Goal: Task Accomplishment & Management: Use online tool/utility

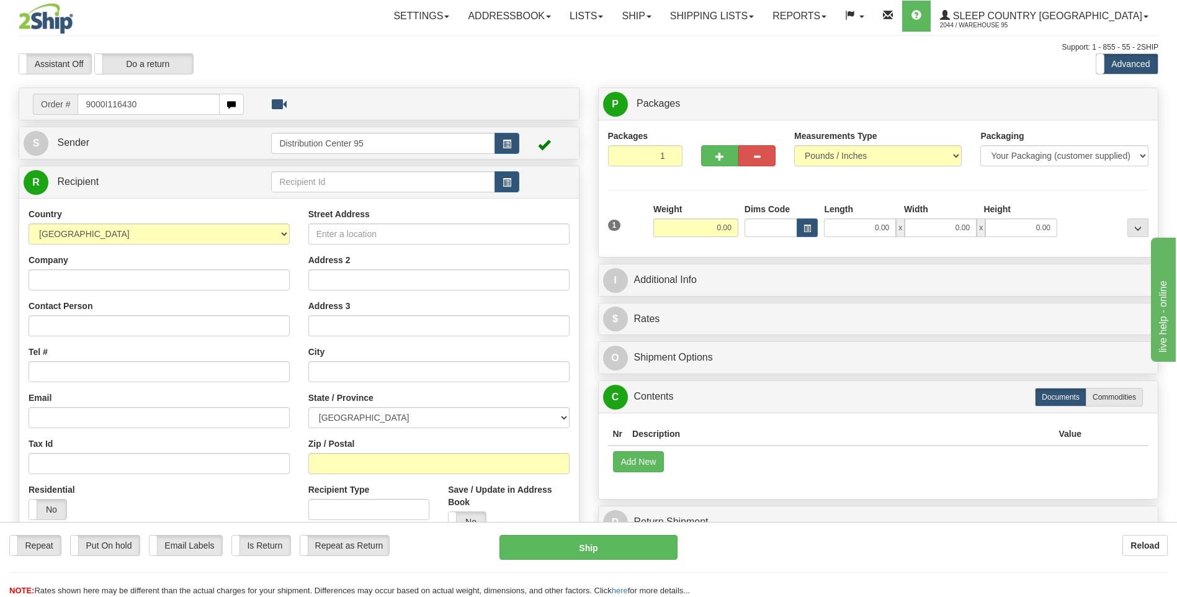
type input "9000I116430"
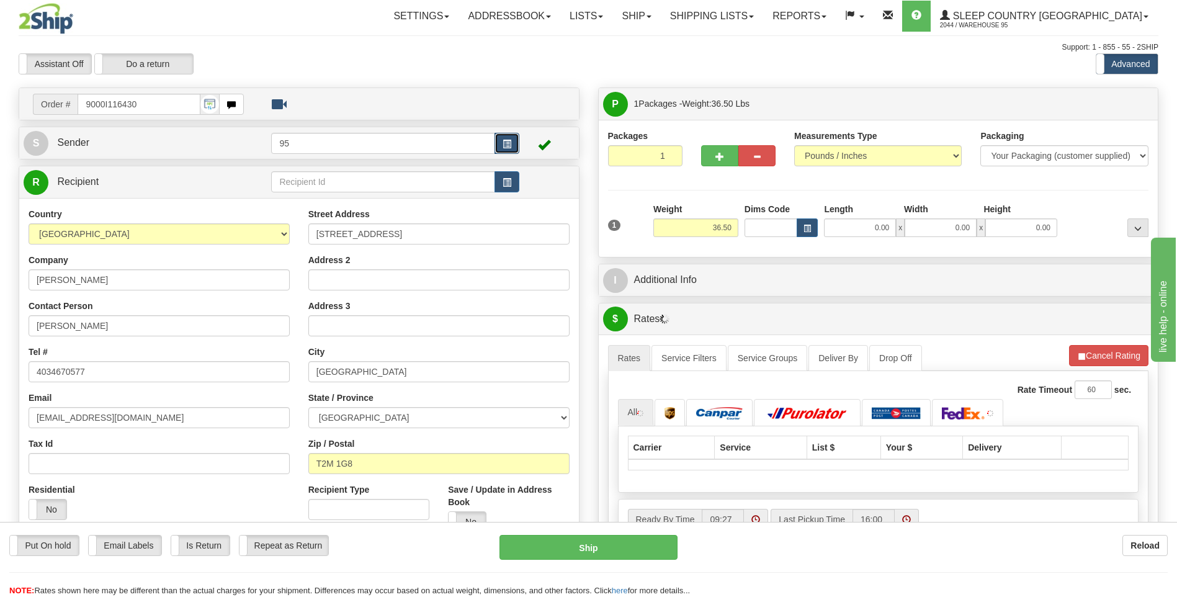
click at [499, 142] on button "button" at bounding box center [506, 143] width 25 height 21
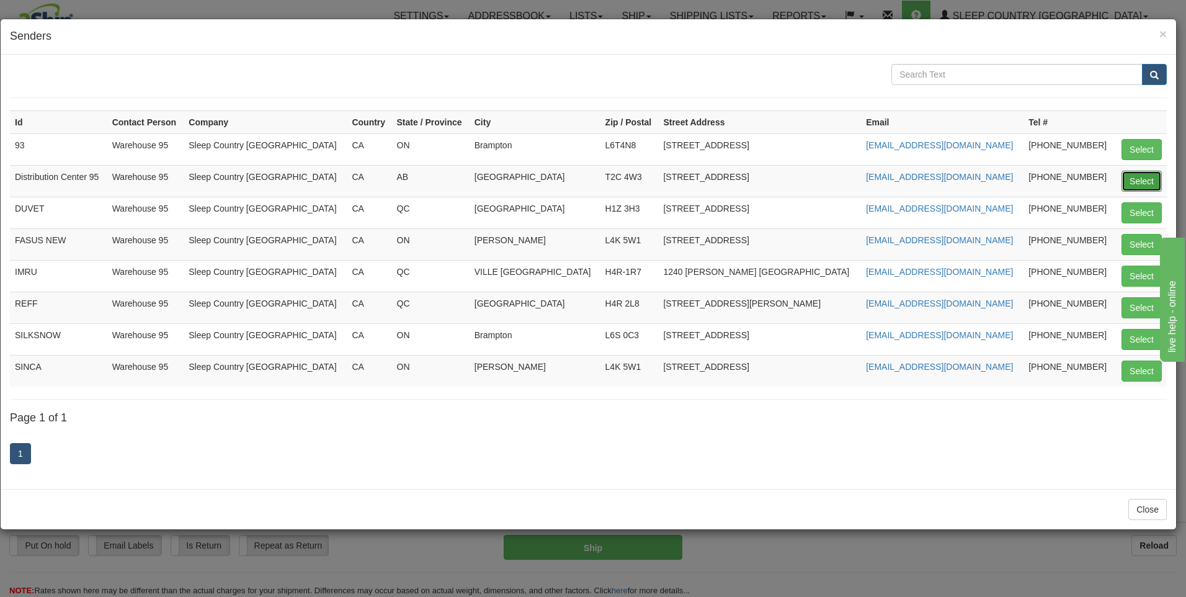
click at [1150, 184] on button "Select" at bounding box center [1142, 181] width 40 height 21
type input "Distribution Center 95"
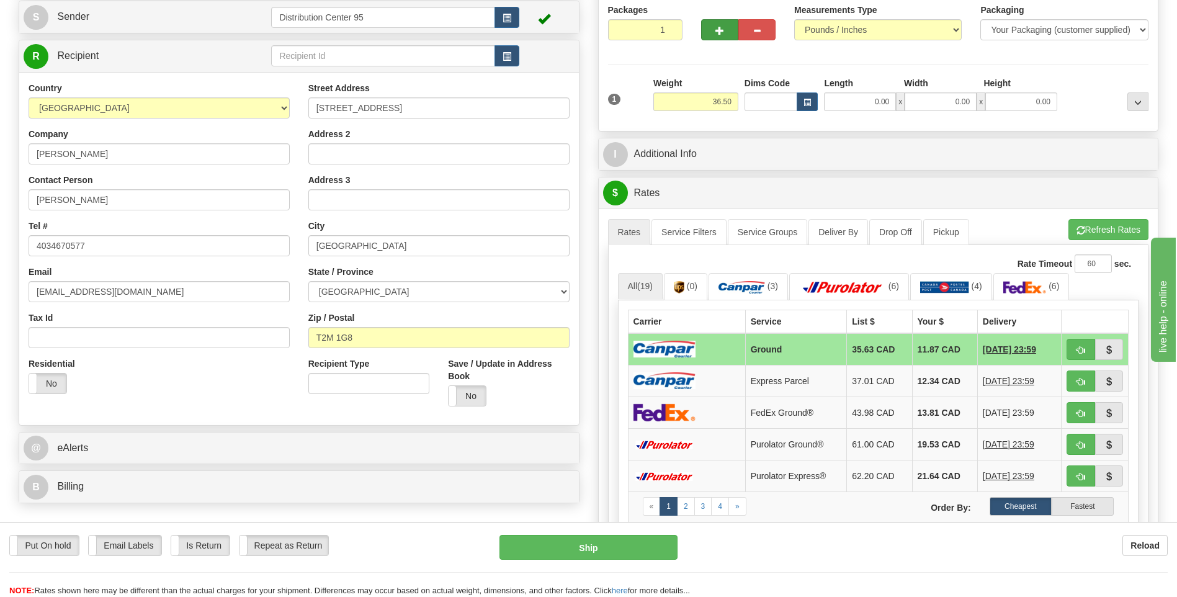
scroll to position [124, 0]
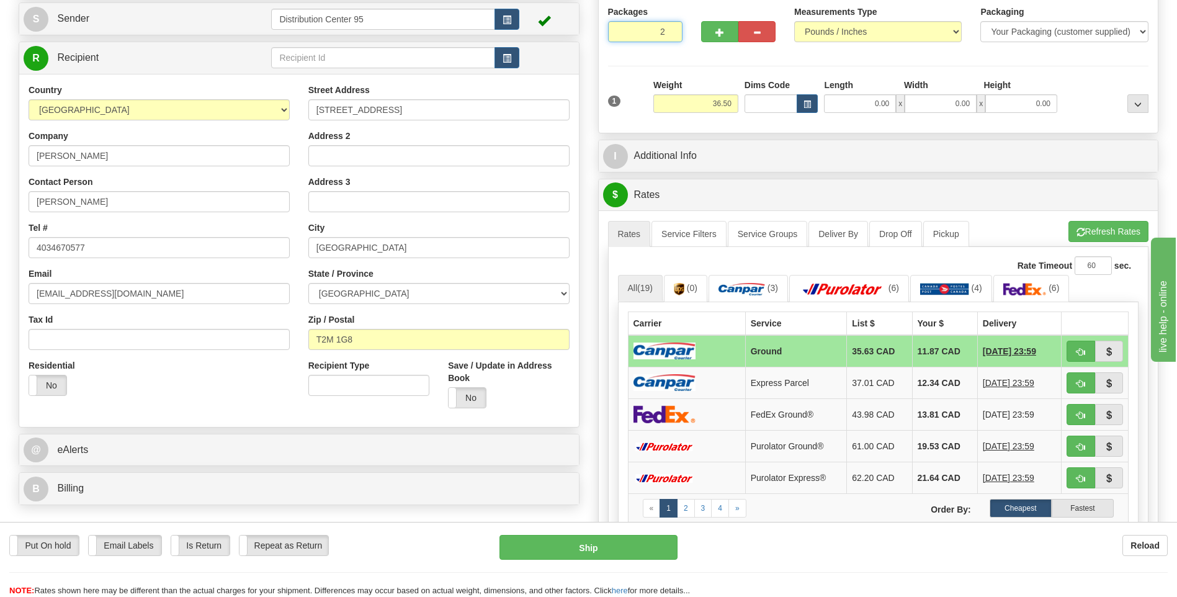
type input "2"
radio input "true"
click at [671, 31] on input "2" at bounding box center [645, 31] width 74 height 21
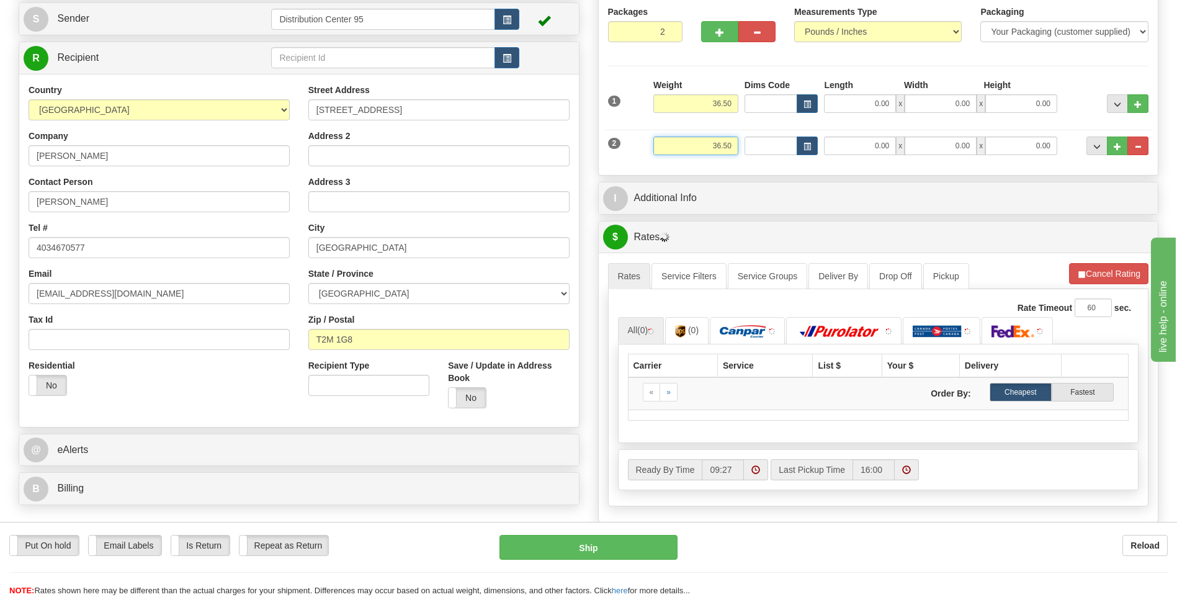
click at [730, 151] on input "36.50" at bounding box center [695, 145] width 85 height 19
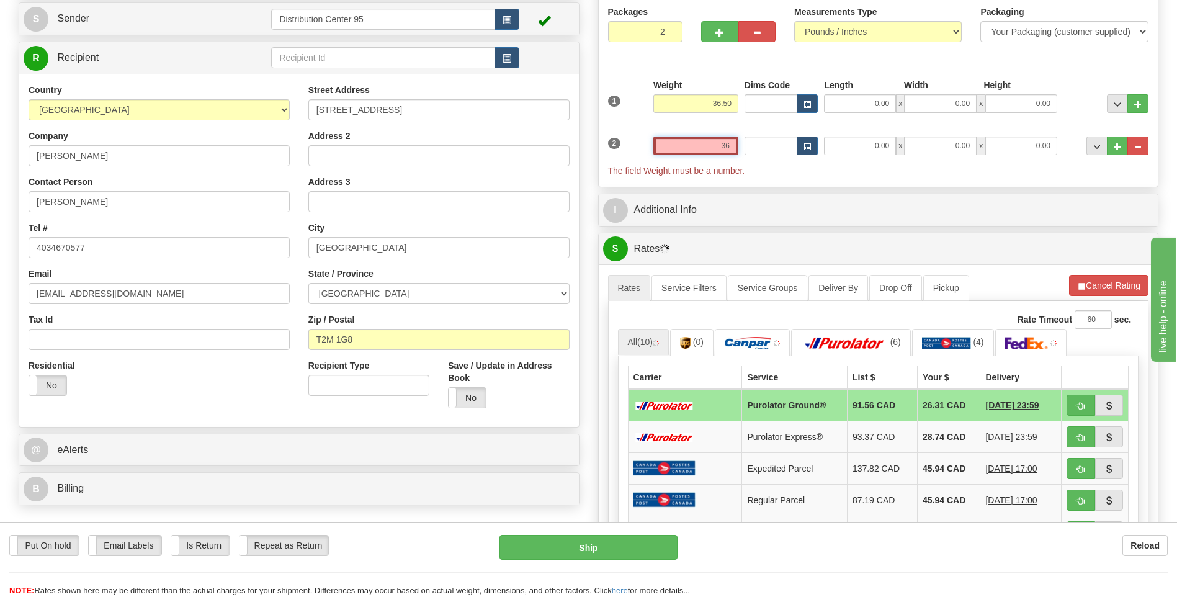
type input "3"
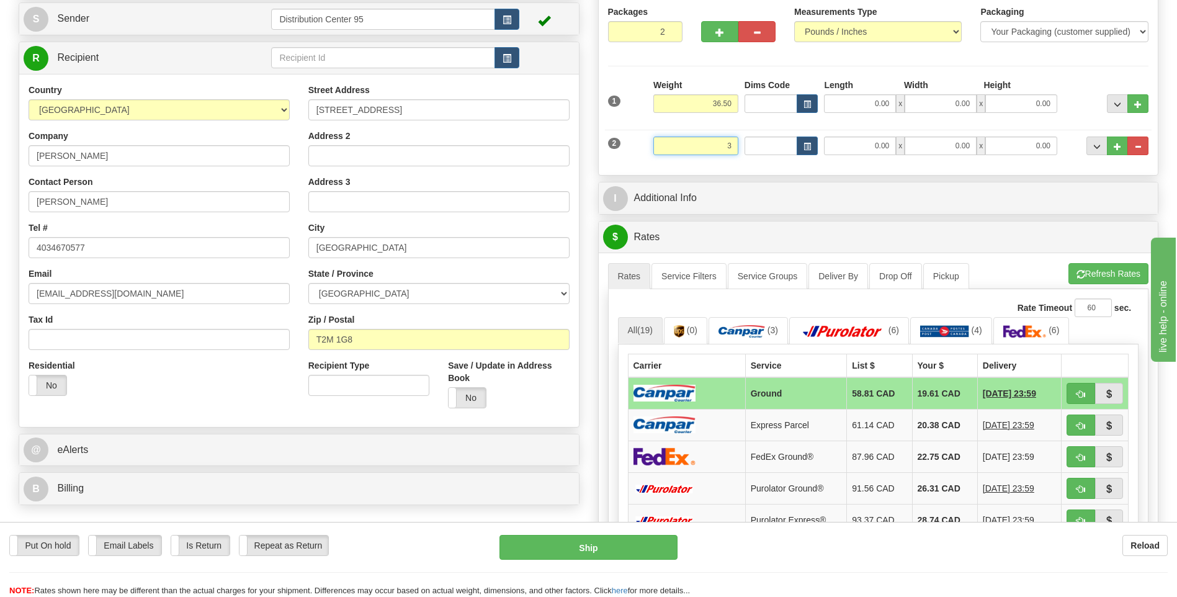
type input "3"
click at [877, 107] on input "0.00" at bounding box center [860, 103] width 72 height 19
type input "3.00"
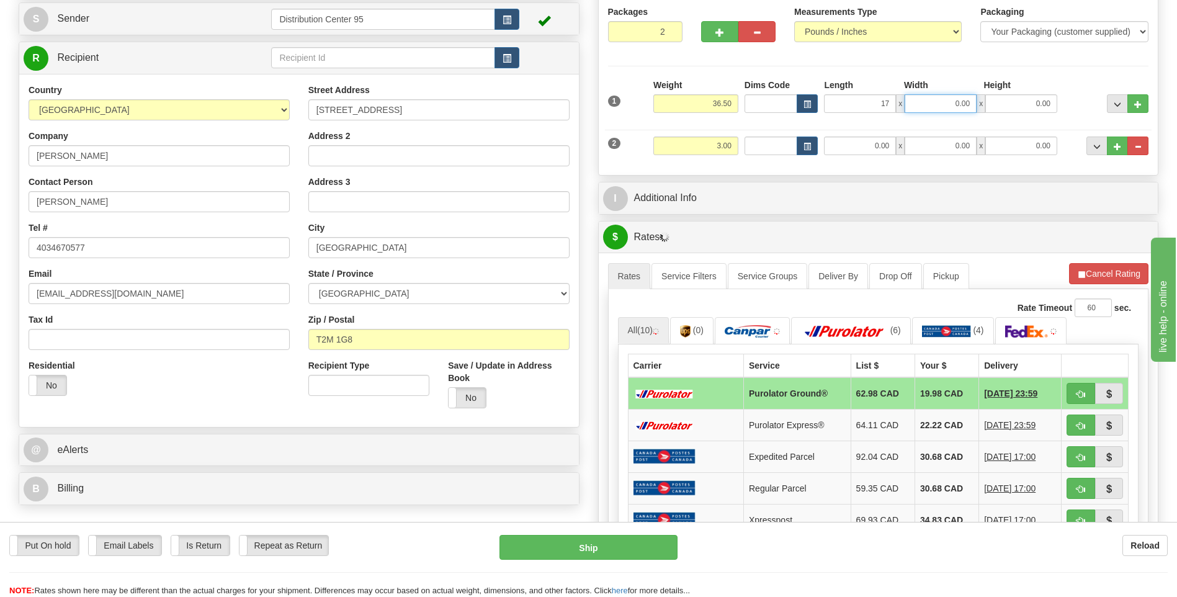
type input "17.00"
click at [943, 105] on input "0.00" at bounding box center [941, 103] width 72 height 19
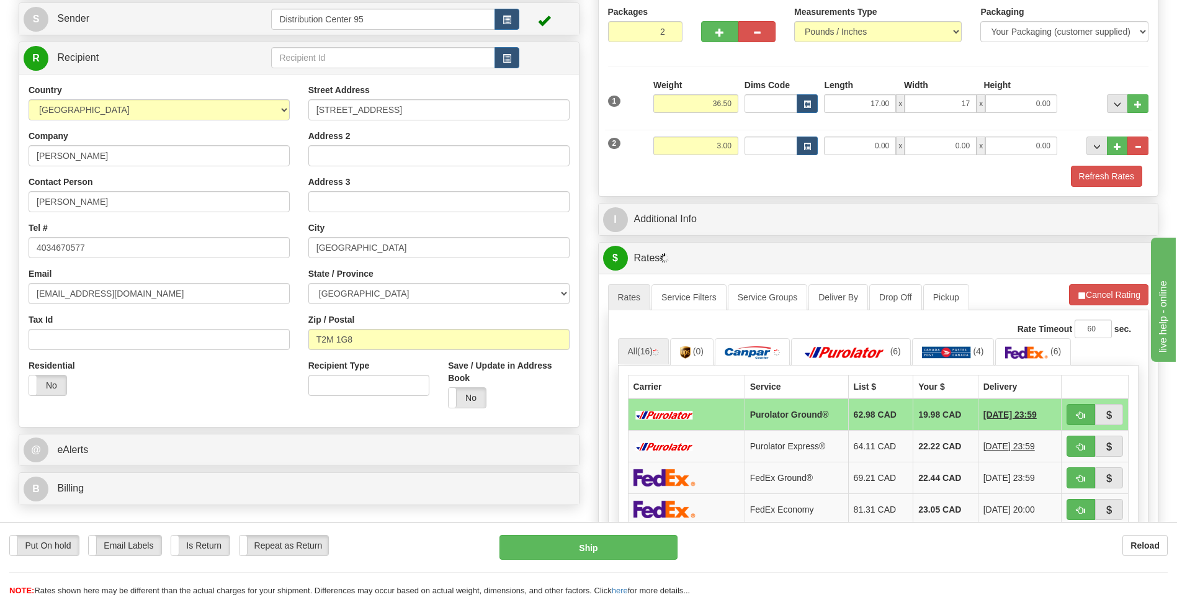
type input "17.00"
click at [1034, 91] on div "Height" at bounding box center [1020, 87] width 80 height 16
click at [1031, 101] on input "0.00" at bounding box center [1021, 103] width 72 height 19
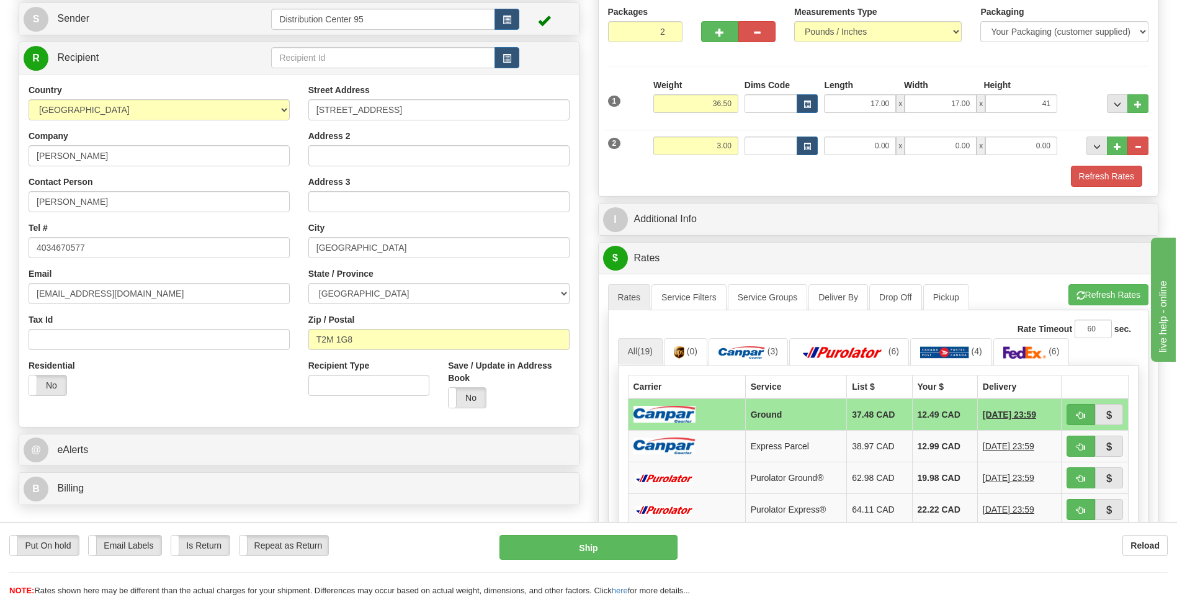
type input "41.00"
drag, startPoint x: 1072, startPoint y: 68, endPoint x: 1066, endPoint y: 69, distance: 6.5
click at [1072, 68] on div "Packages 2 2 Measurements Type" at bounding box center [878, 96] width 541 height 181
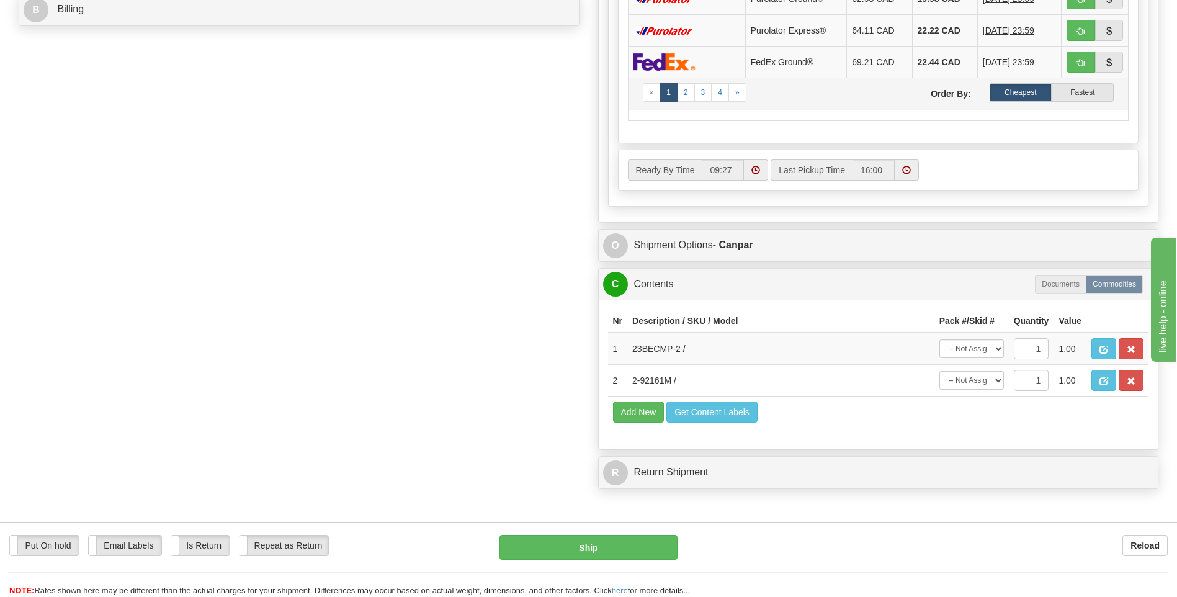
scroll to position [620, 0]
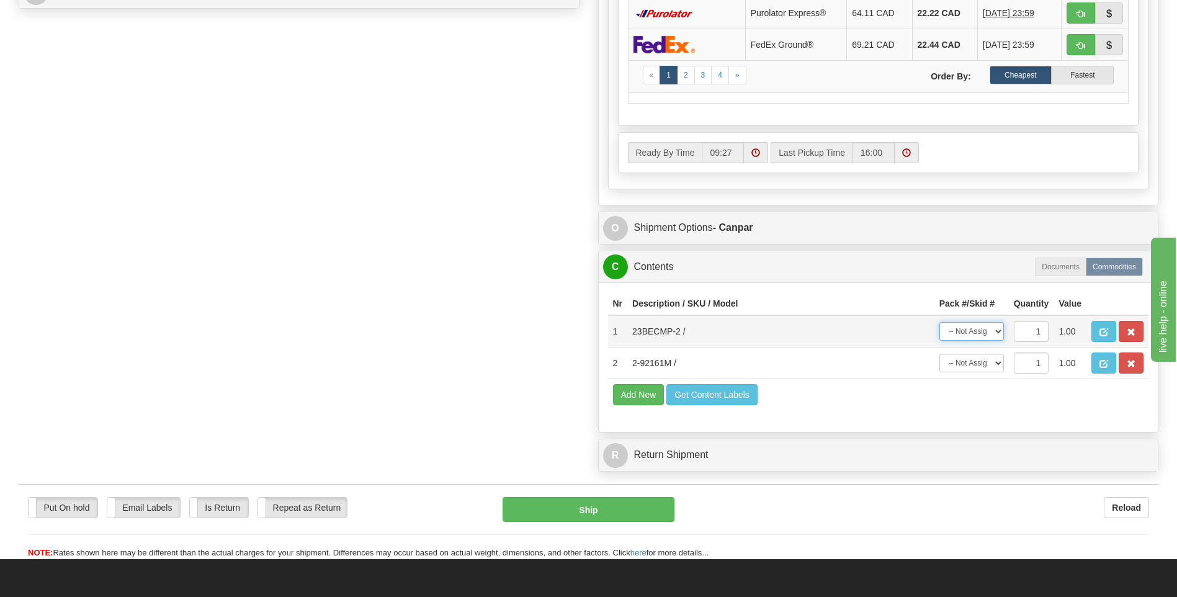
click at [980, 326] on select "-- Not Assigned -- Package 1 Package 2" at bounding box center [971, 331] width 65 height 19
select select "1"
click at [939, 322] on select "-- Not Assigned -- Package 1 Package 2" at bounding box center [971, 331] width 65 height 19
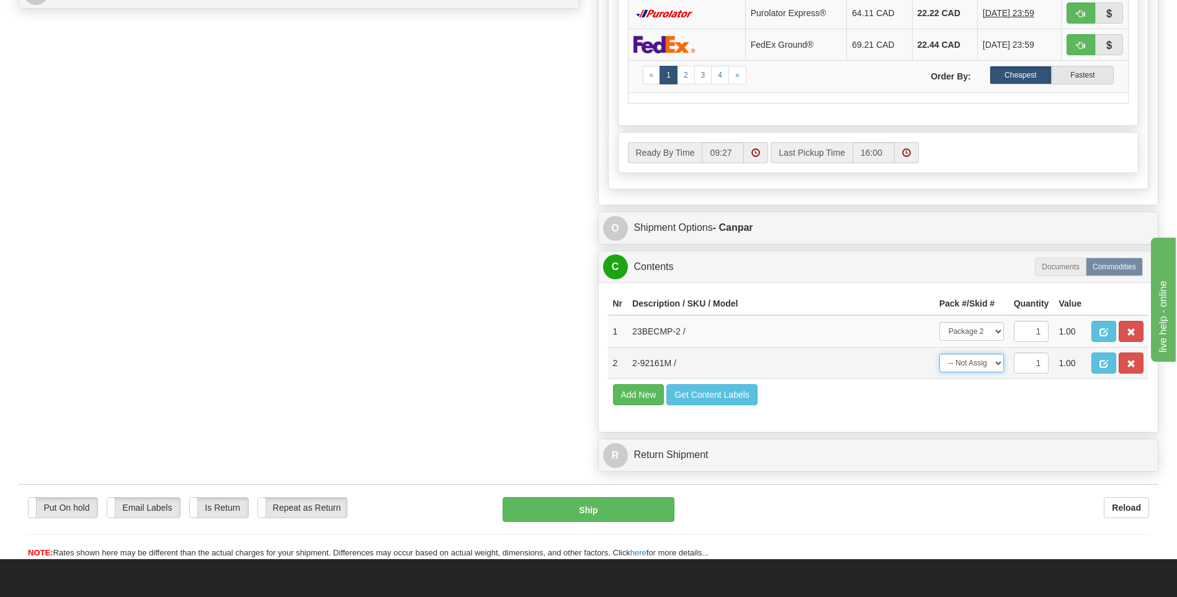
click at [979, 364] on select "-- Not Assigned -- Package 1 Package 2" at bounding box center [971, 363] width 65 height 19
select select "0"
click at [939, 354] on select "-- Not Assigned -- Package 1 Package 2" at bounding box center [971, 363] width 65 height 19
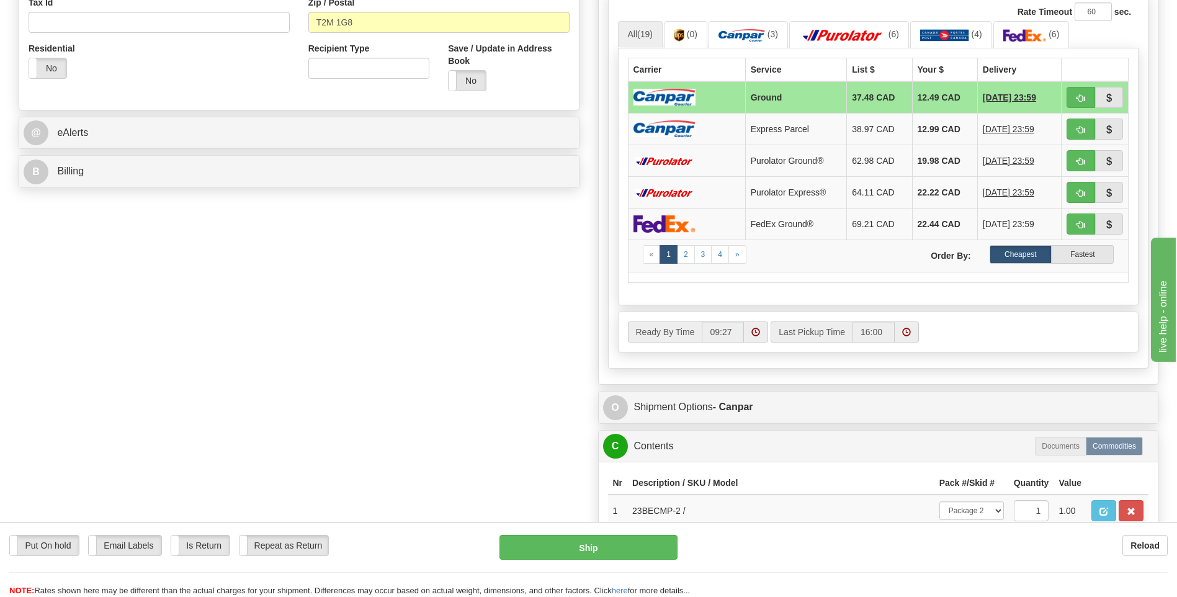
scroll to position [558, 0]
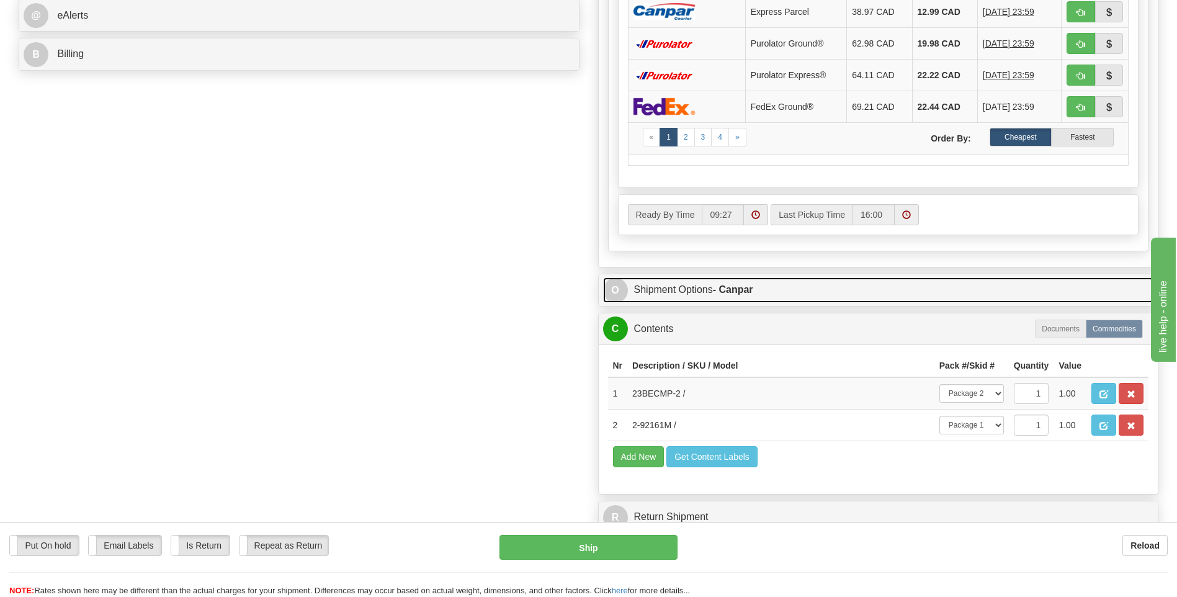
click at [733, 286] on strong "- Canpar" at bounding box center [733, 289] width 40 height 11
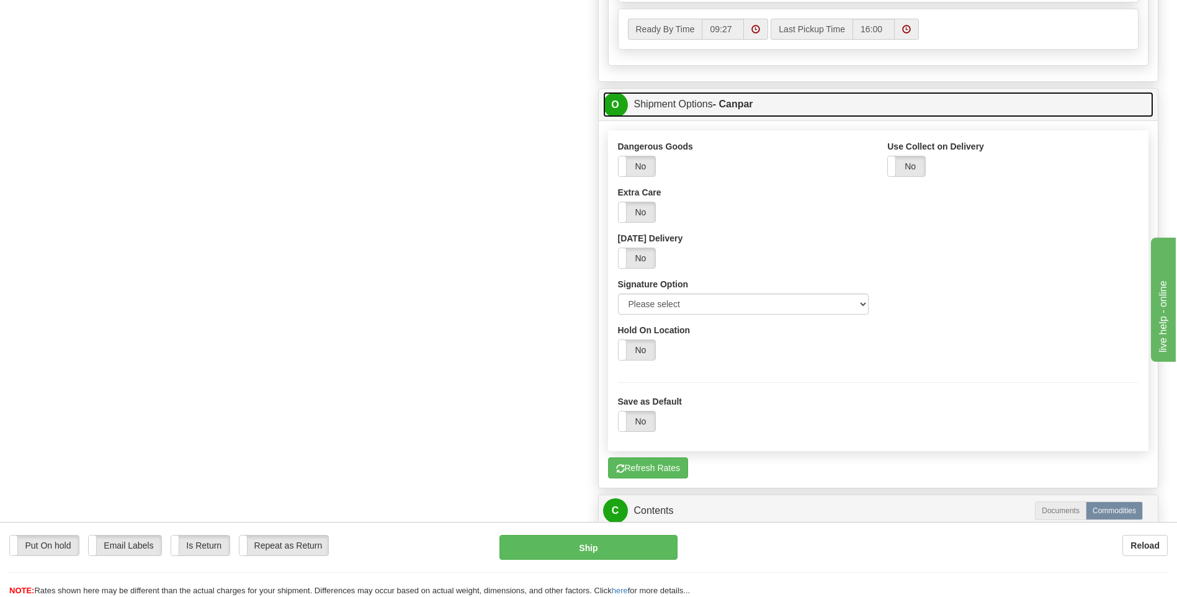
scroll to position [744, 0]
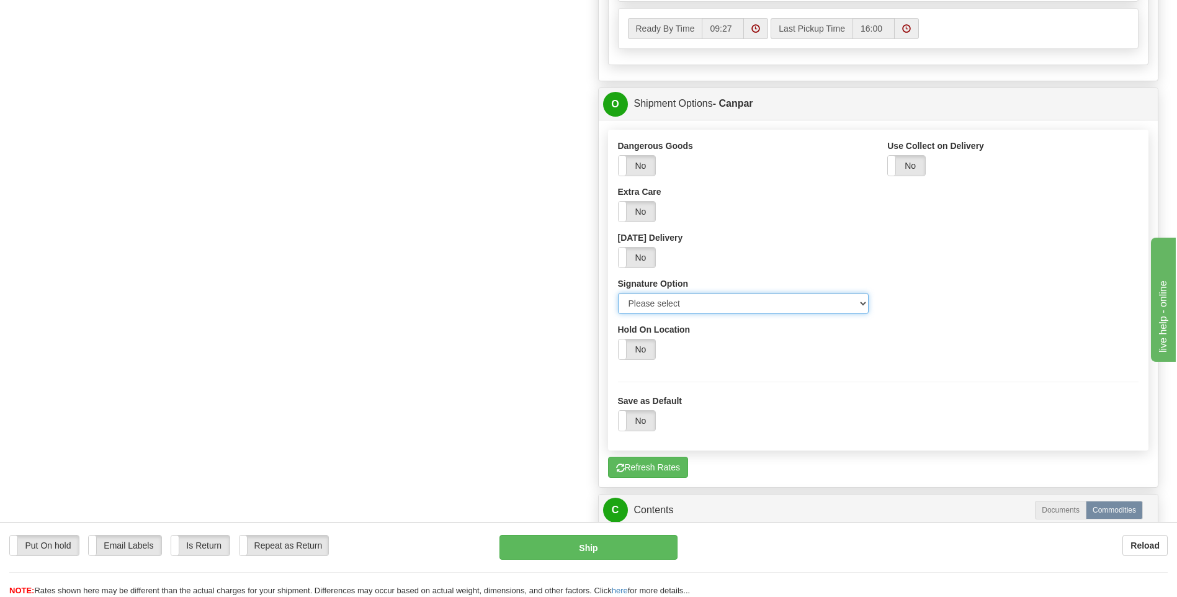
click at [681, 293] on select "Please select No Signature Required Signature Required Adult Signature" at bounding box center [743, 303] width 251 height 21
select select "2"
click at [618, 293] on select "Please select No Signature Required Signature Required Adult Signature" at bounding box center [743, 303] width 251 height 21
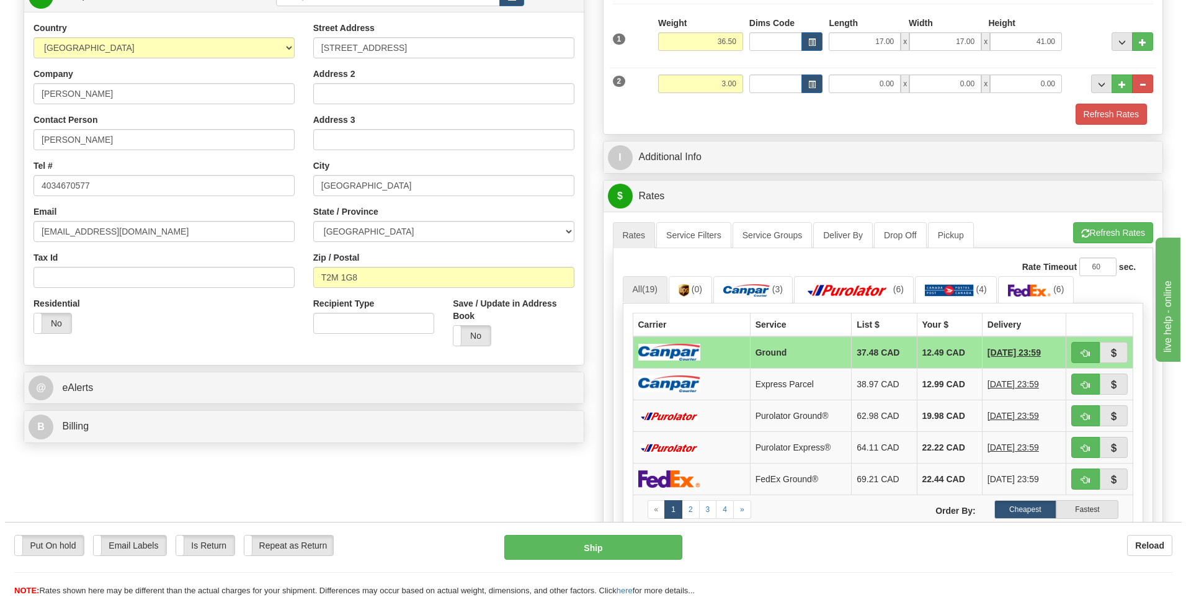
scroll to position [62, 0]
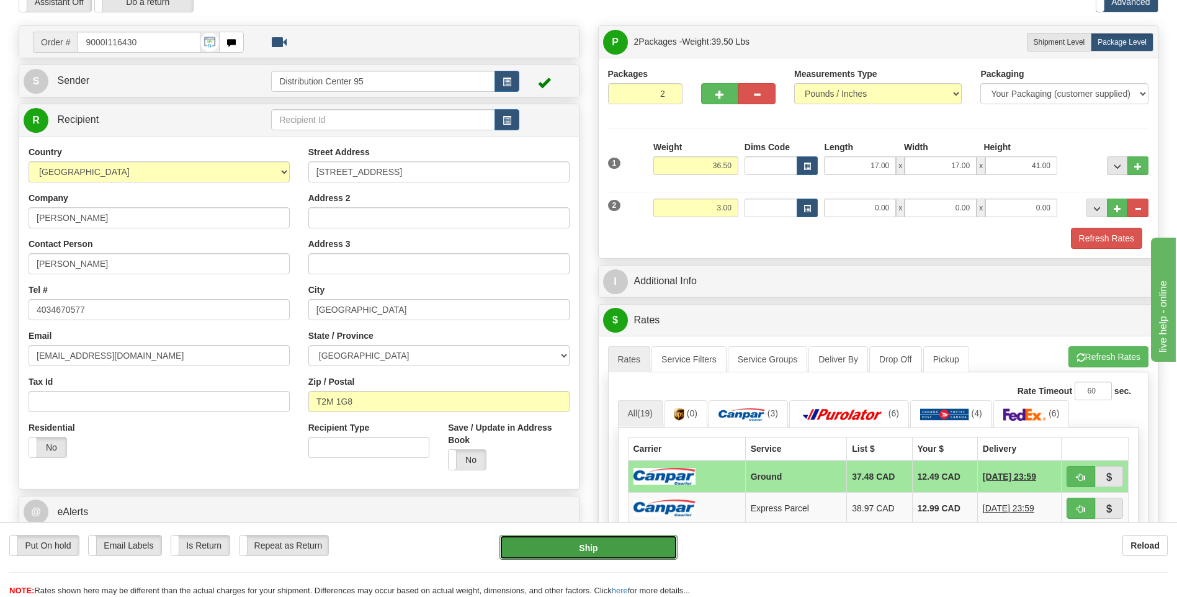
click at [545, 546] on button "Ship" at bounding box center [587, 547] width 177 height 25
type input "1"
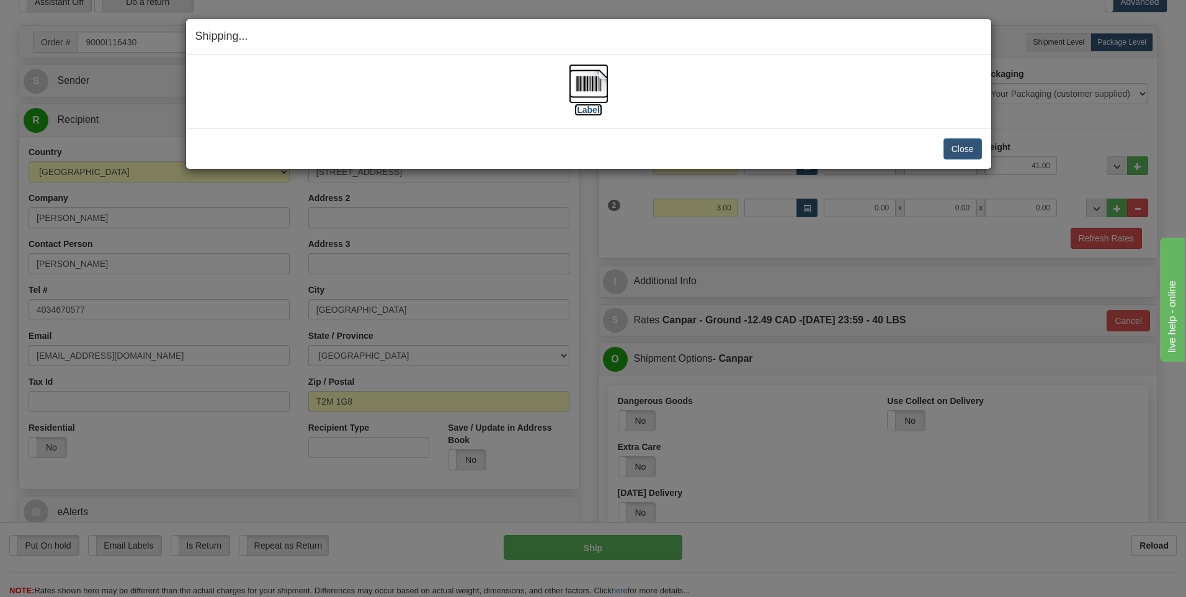
click at [598, 115] on label "[Label]" at bounding box center [588, 110] width 29 height 12
click at [960, 153] on button "Close" at bounding box center [963, 148] width 38 height 21
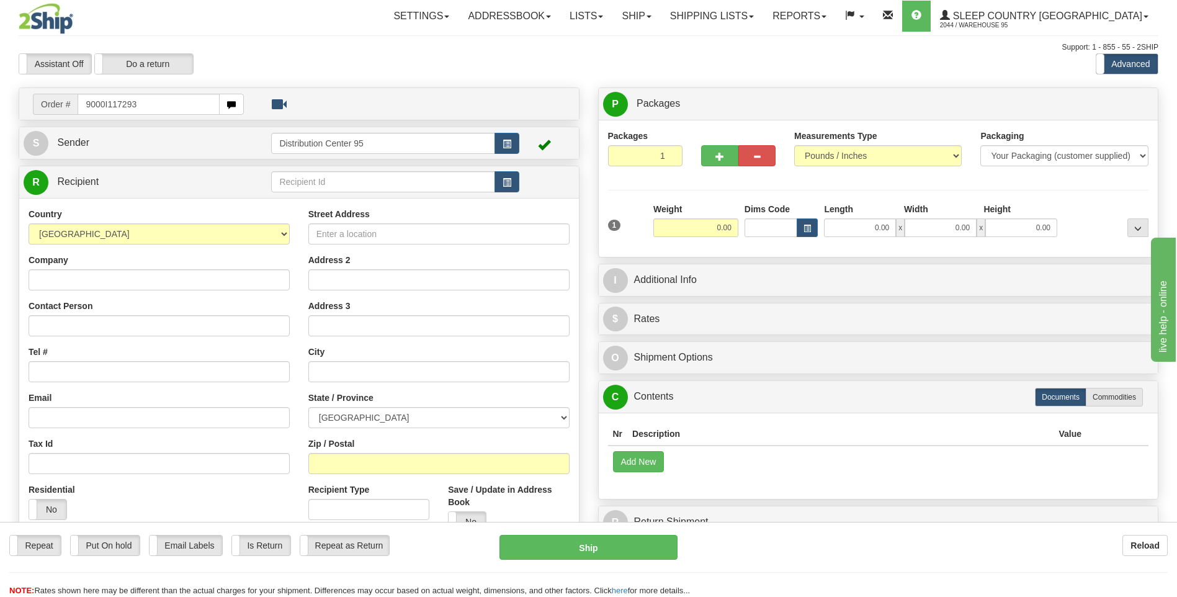
type input "9000I117293"
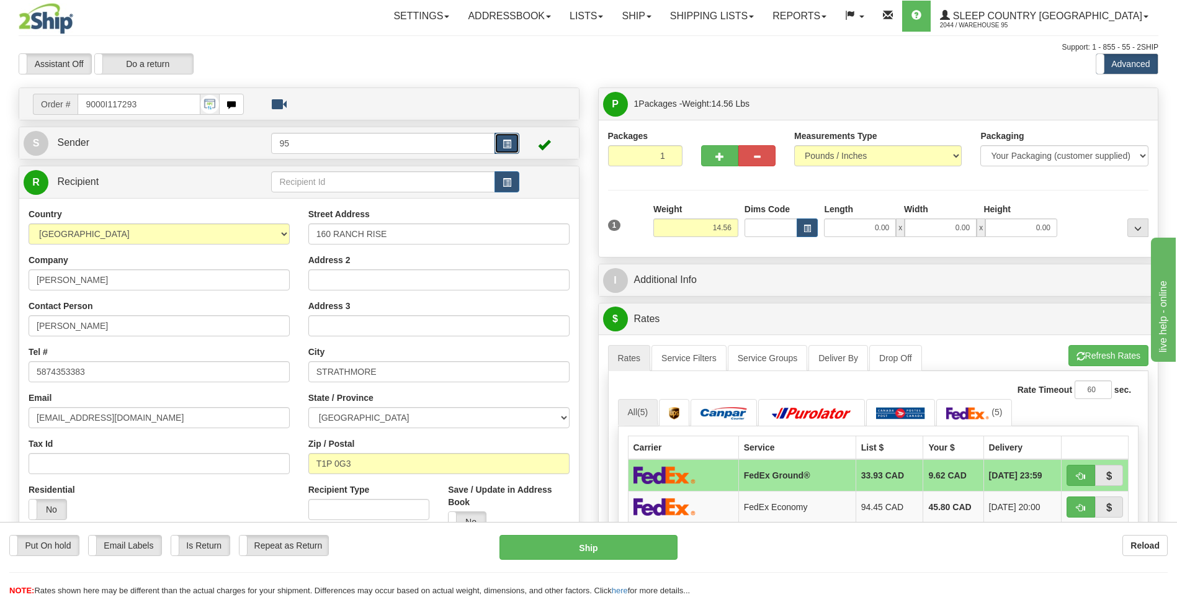
click at [508, 140] on span "button" at bounding box center [507, 144] width 9 height 8
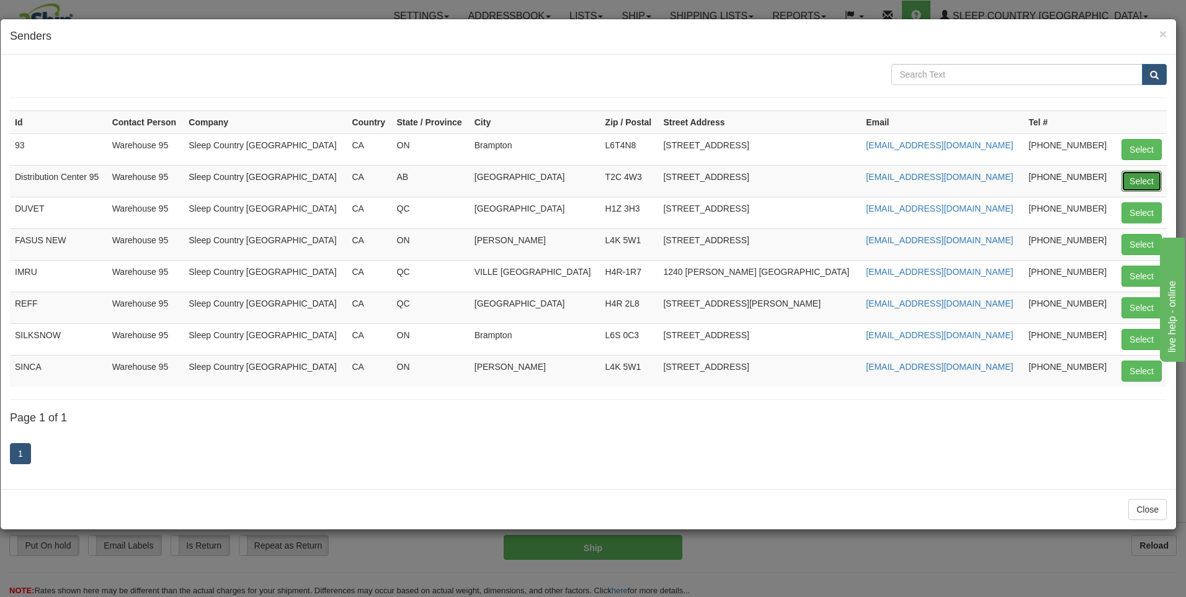
click at [1127, 176] on button "Select" at bounding box center [1142, 181] width 40 height 21
type input "Distribution Center 95"
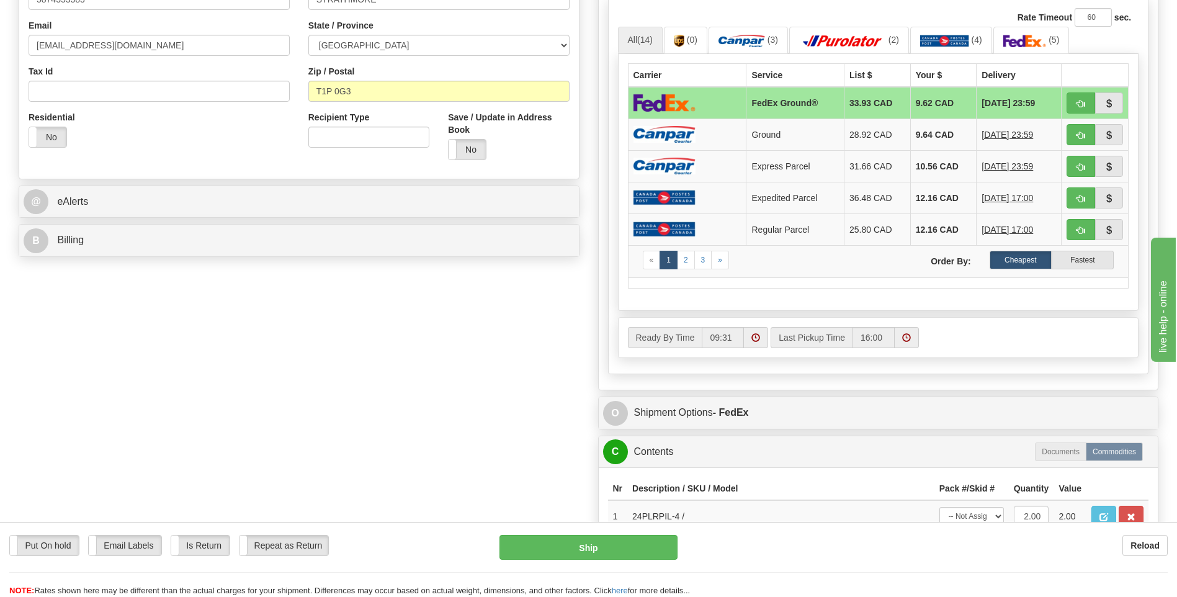
scroll to position [682, 0]
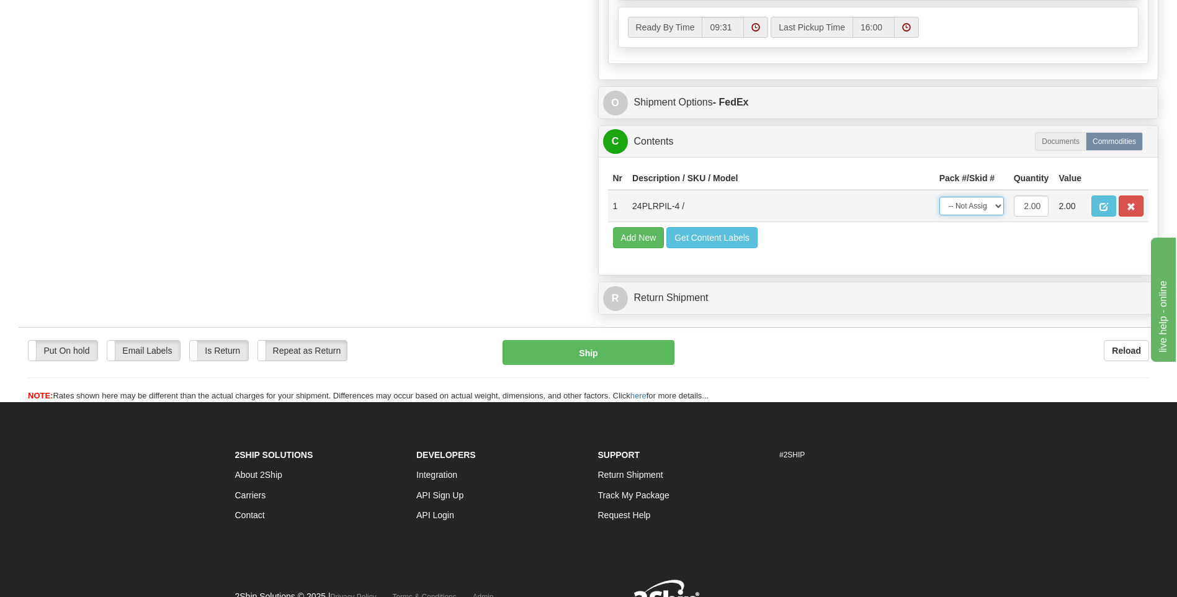
click at [975, 205] on select "-- Not Assigned -- Package 1" at bounding box center [971, 206] width 65 height 19
select select "0"
click at [939, 197] on select "-- Not Assigned -- Package 1" at bounding box center [971, 206] width 65 height 19
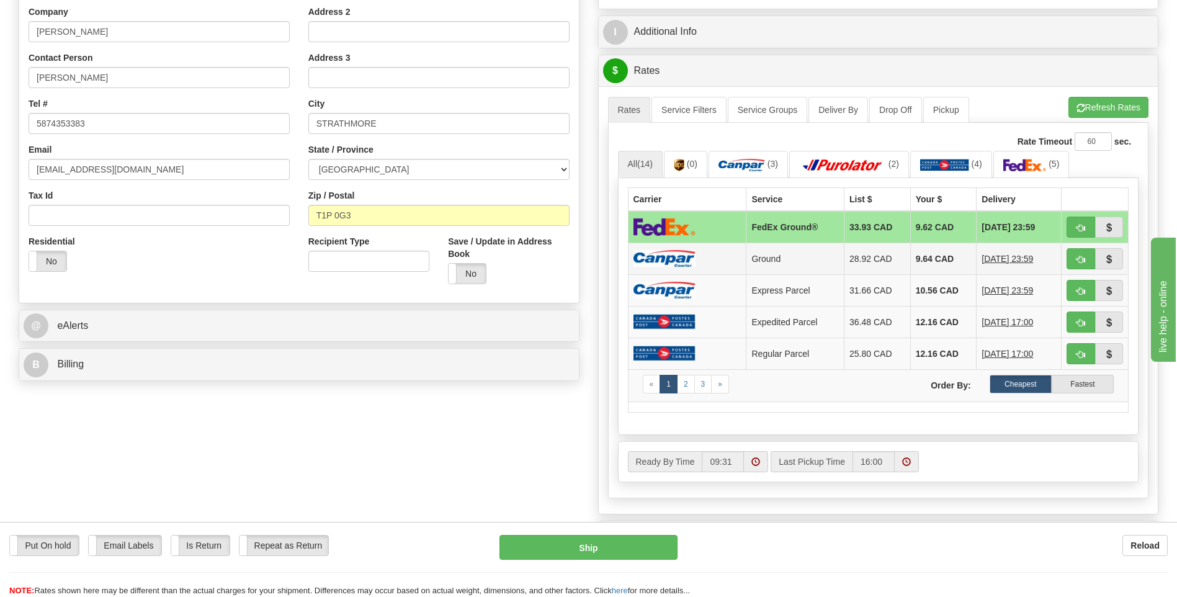
click at [712, 255] on td at bounding box center [687, 259] width 118 height 32
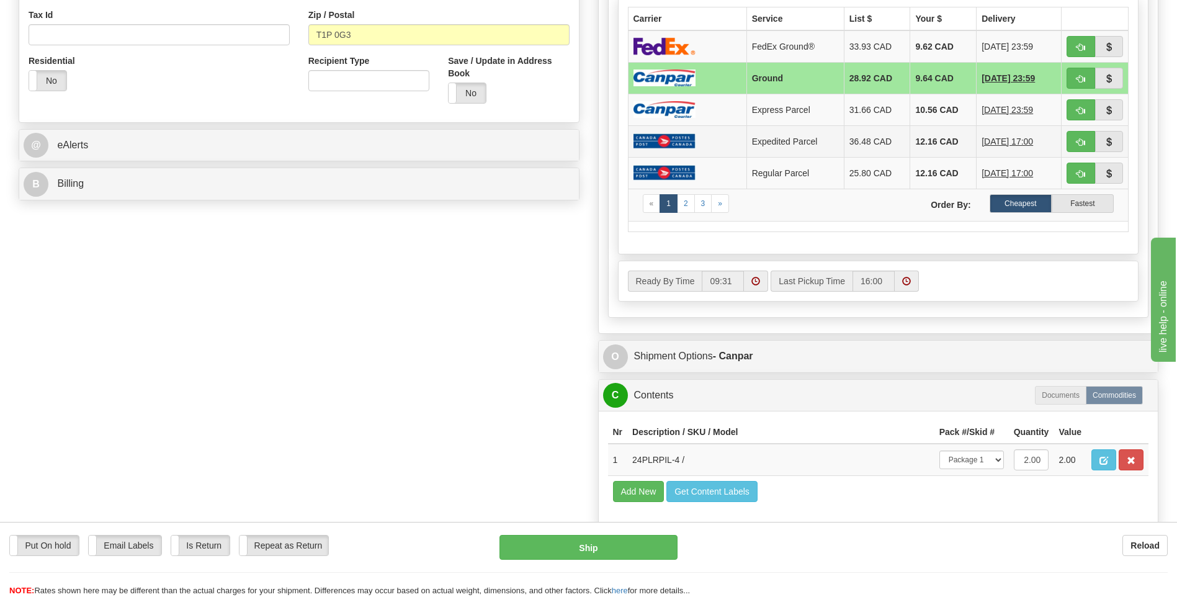
scroll to position [434, 0]
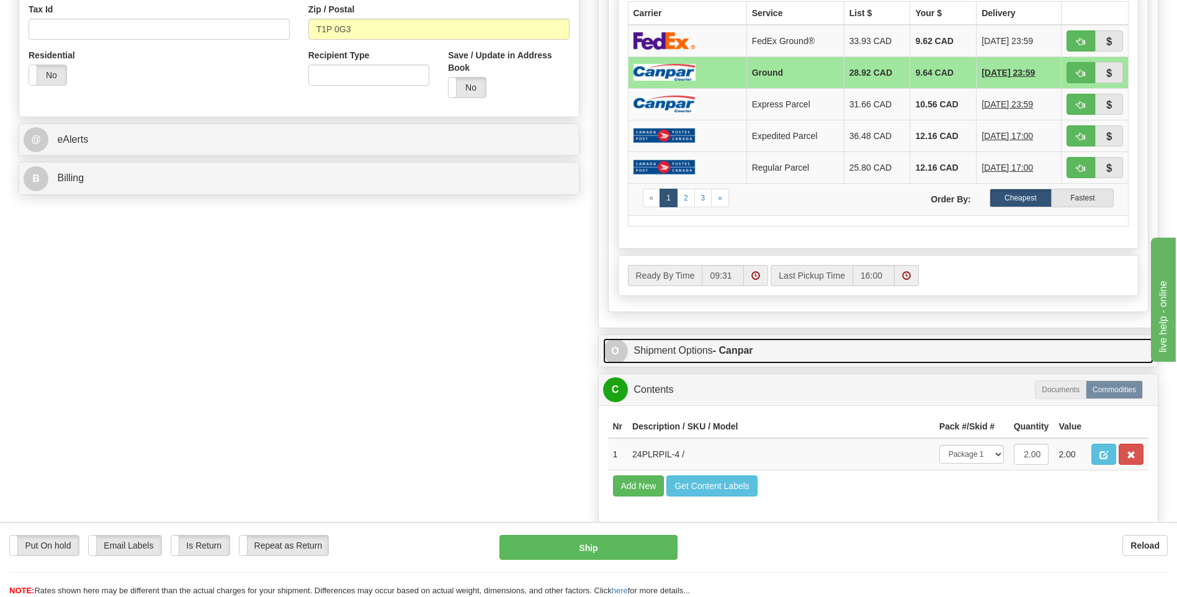
click at [692, 351] on link "O Shipment Options - Canpar" at bounding box center [878, 350] width 551 height 25
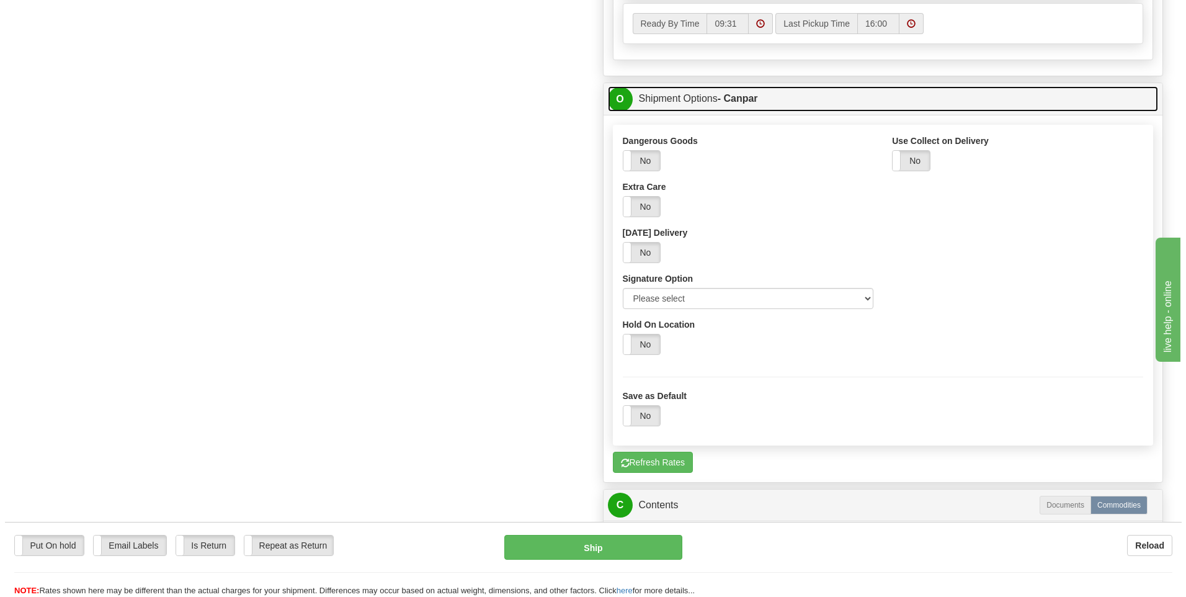
scroll to position [744, 0]
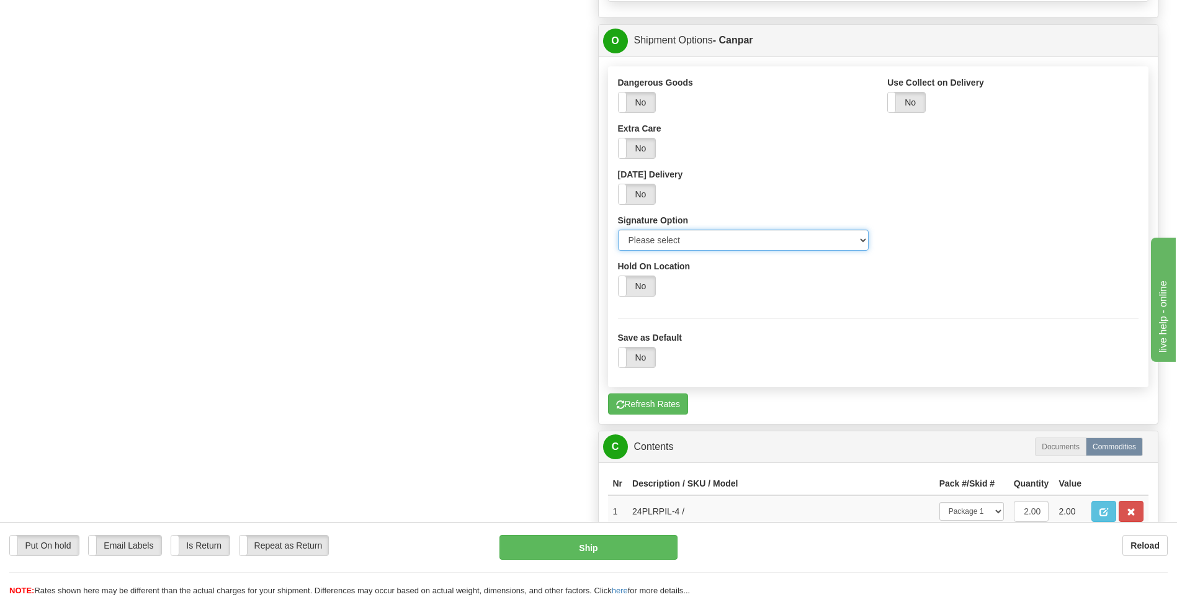
click at [686, 238] on select "Please select No Signature Required Signature Required Adult Signature" at bounding box center [743, 240] width 251 height 21
select select "2"
click at [618, 230] on select "Please select No Signature Required Signature Required Adult Signature" at bounding box center [743, 240] width 251 height 21
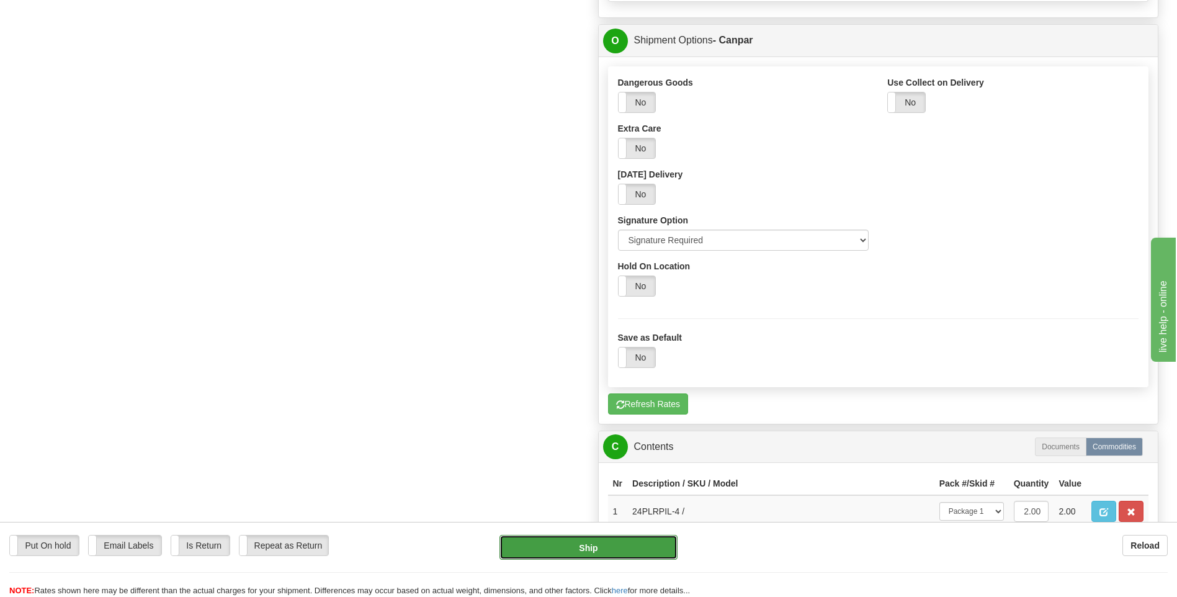
click at [657, 543] on button "Ship" at bounding box center [587, 547] width 177 height 25
type input "1"
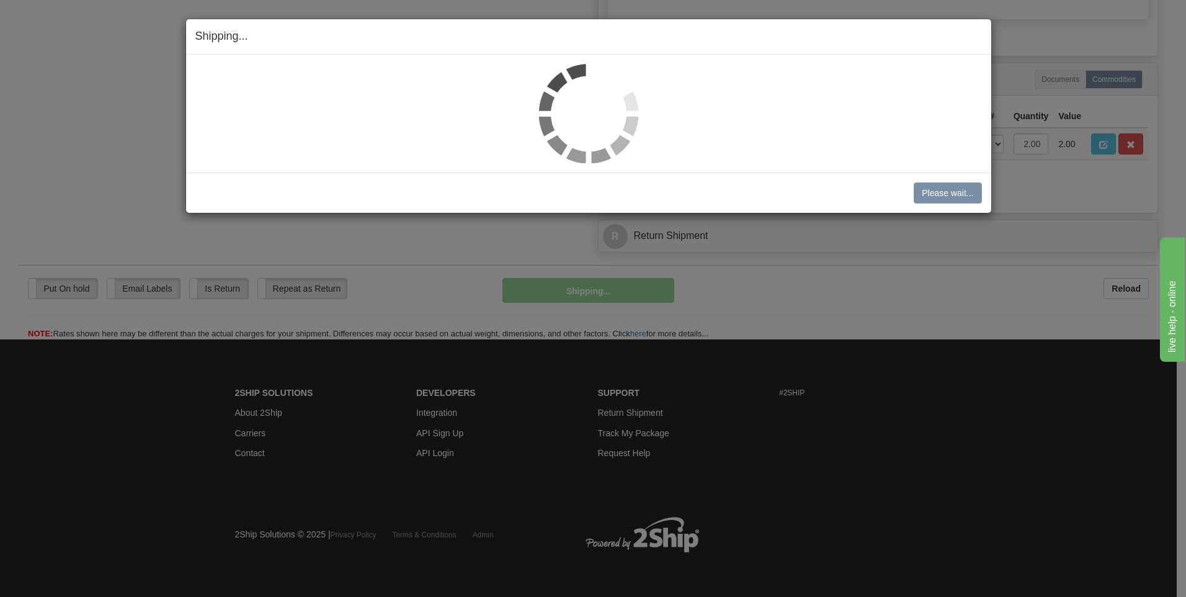
scroll to position [668, 0]
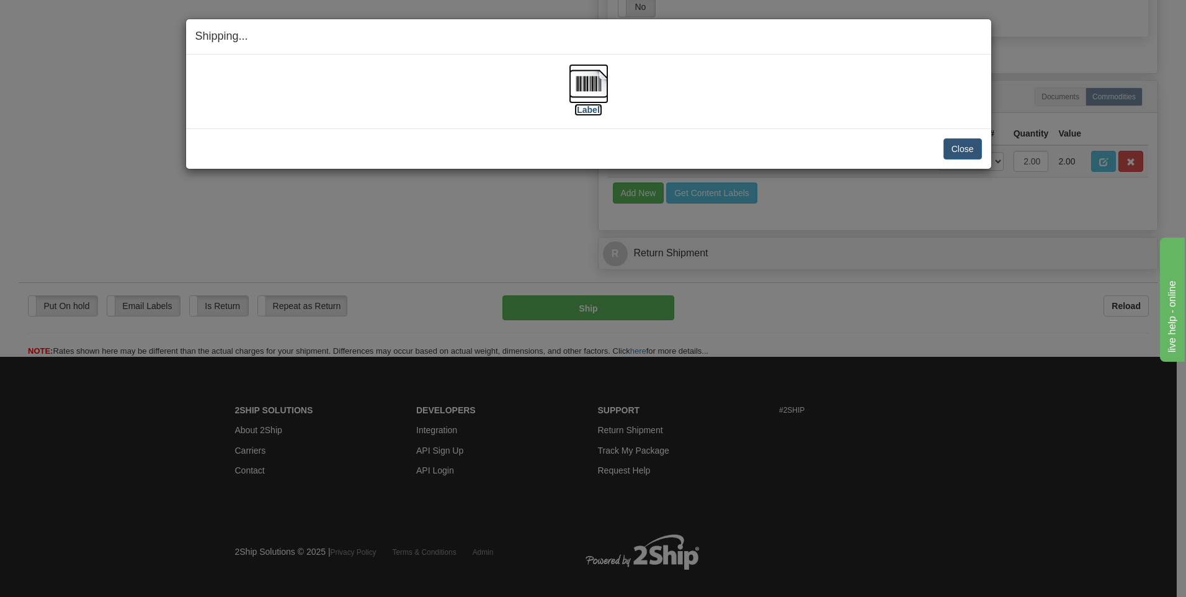
click at [596, 109] on label "[Label]" at bounding box center [588, 110] width 29 height 12
click at [973, 149] on button "Close" at bounding box center [963, 148] width 38 height 21
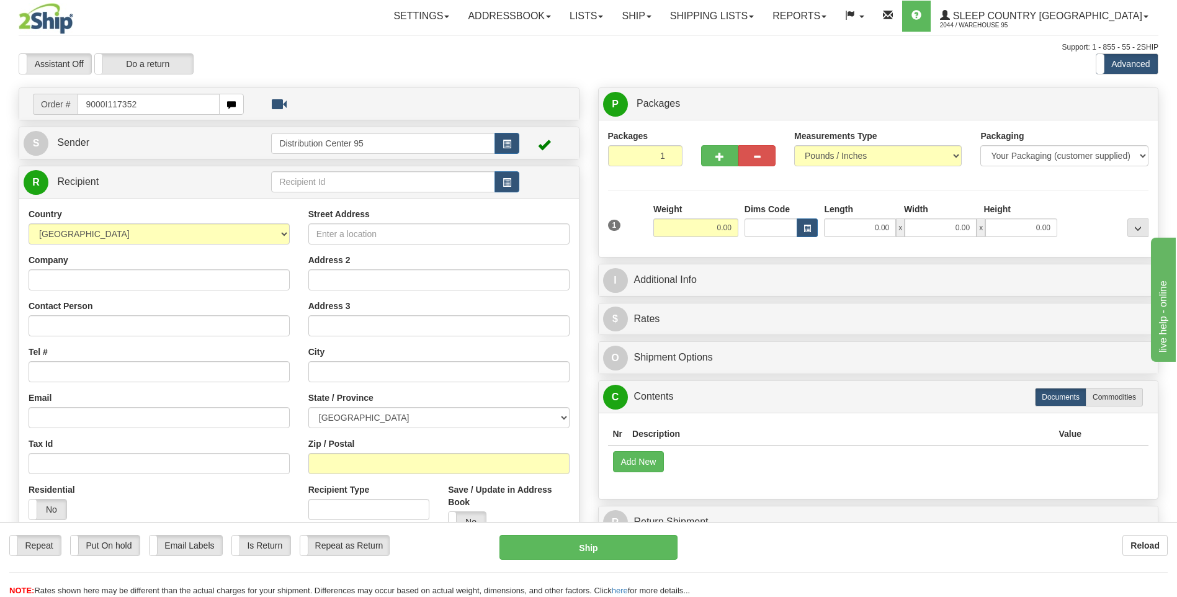
type input "9000I117352"
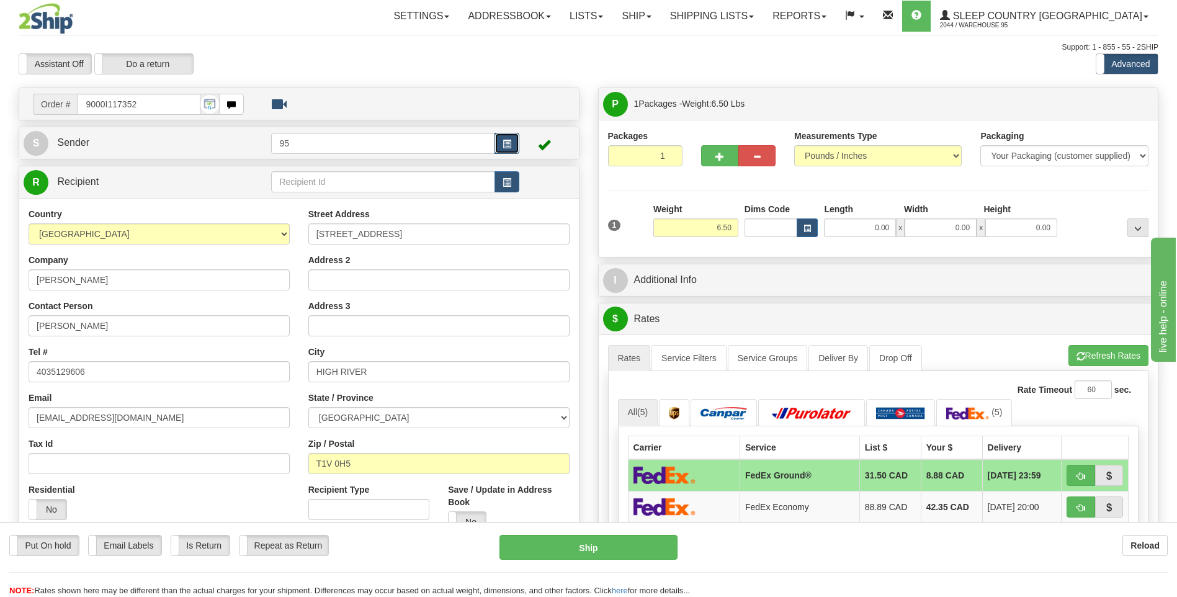
click at [505, 137] on button "button" at bounding box center [506, 143] width 25 height 21
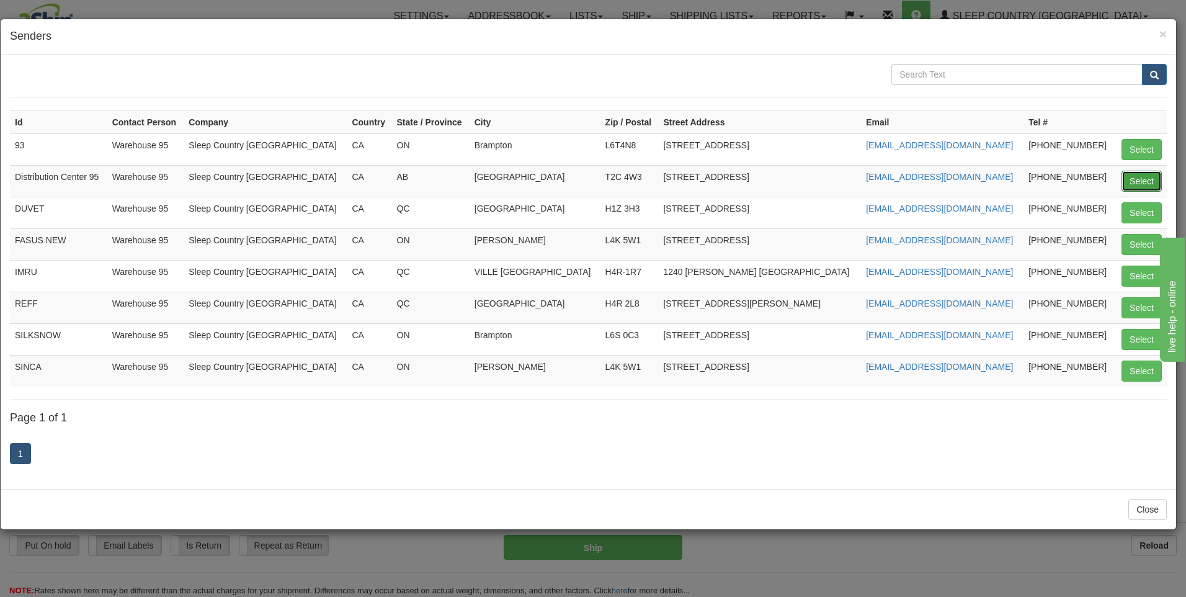
click at [1133, 179] on button "Select" at bounding box center [1142, 181] width 40 height 21
type input "Distribution Center 95"
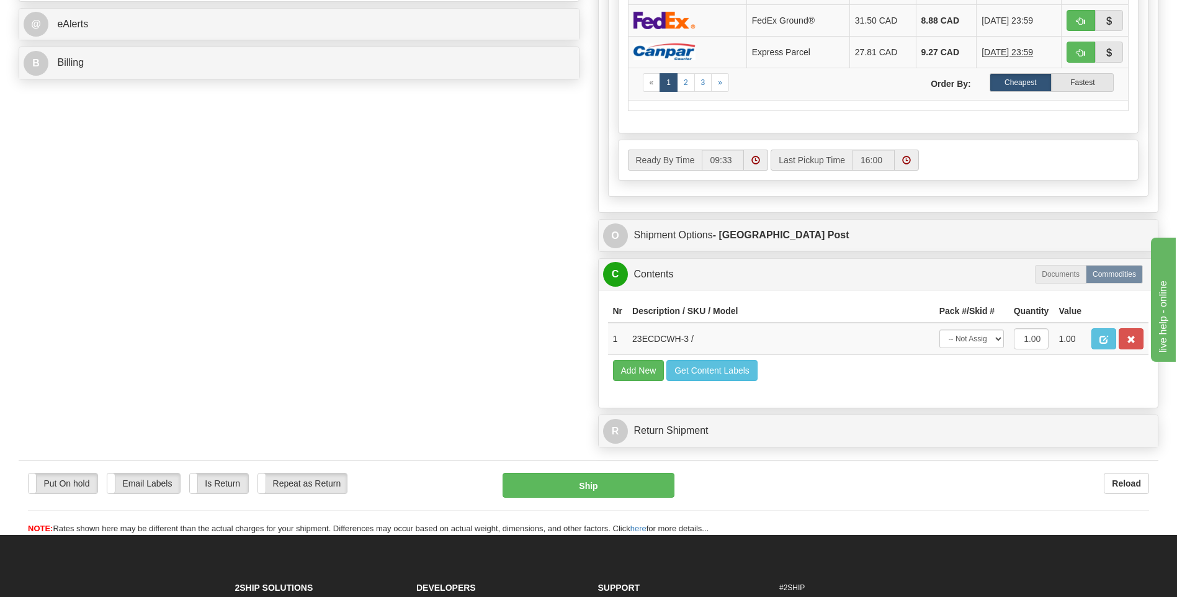
scroll to position [558, 0]
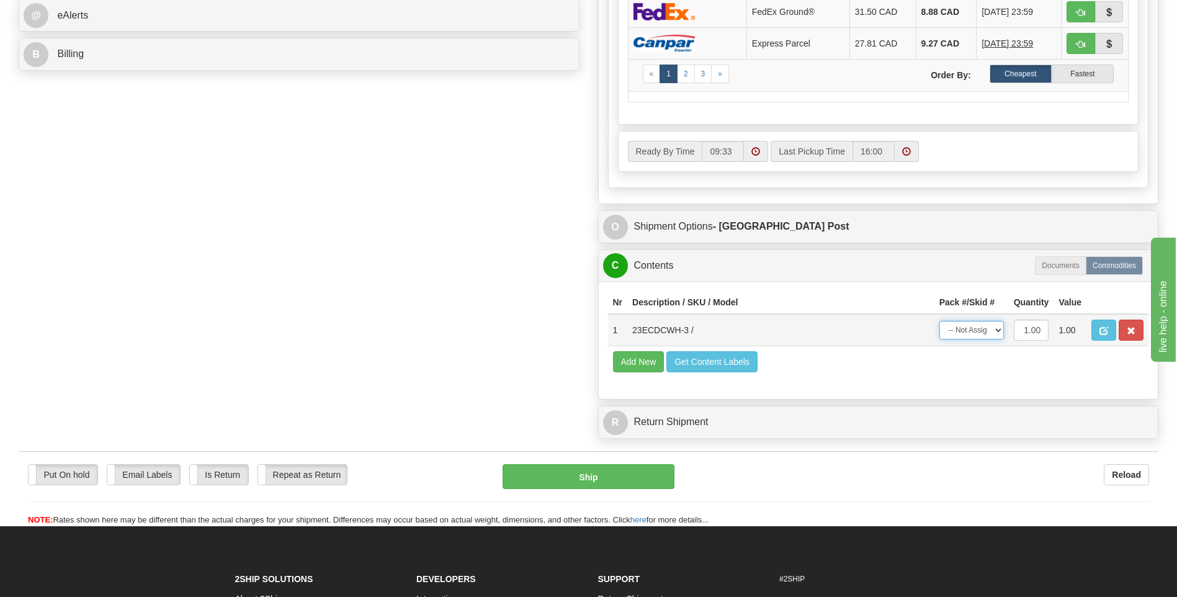
click at [985, 334] on select "-- Not Assigned -- Package 1" at bounding box center [971, 330] width 65 height 19
select select "0"
click at [939, 321] on select "-- Not Assigned -- Package 1" at bounding box center [971, 330] width 65 height 19
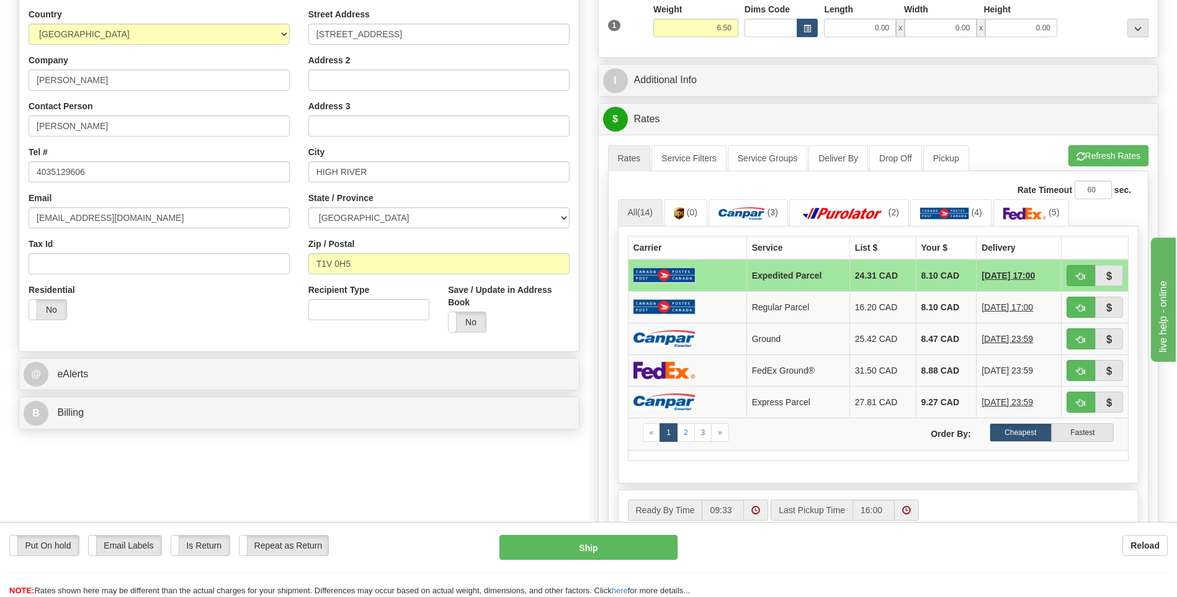
scroll to position [62, 0]
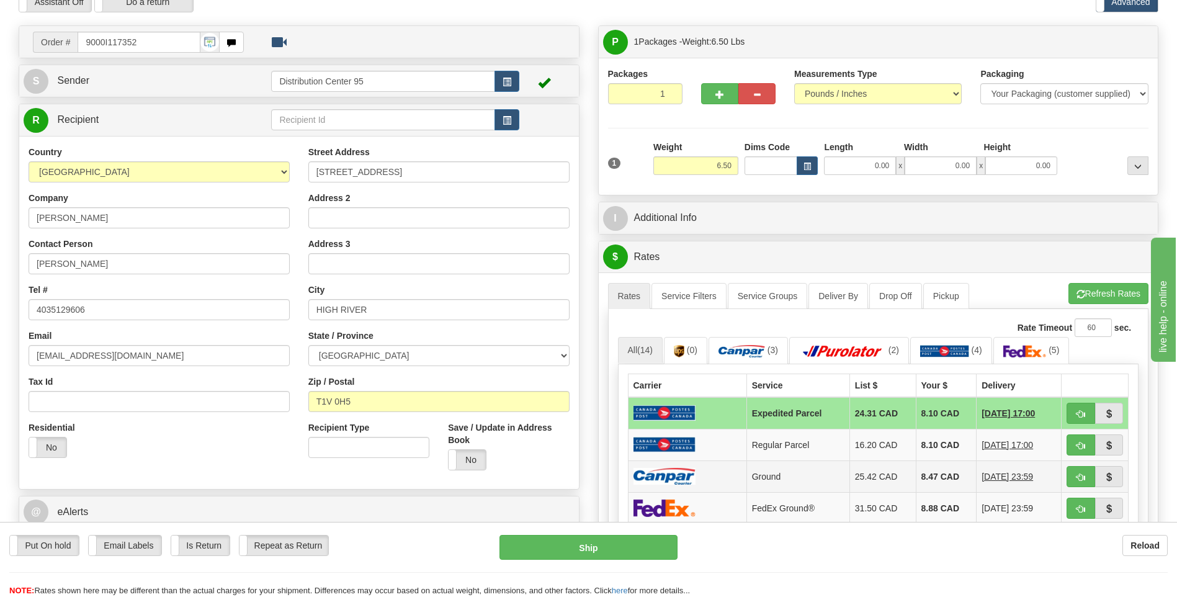
click at [740, 467] on td at bounding box center [687, 476] width 118 height 32
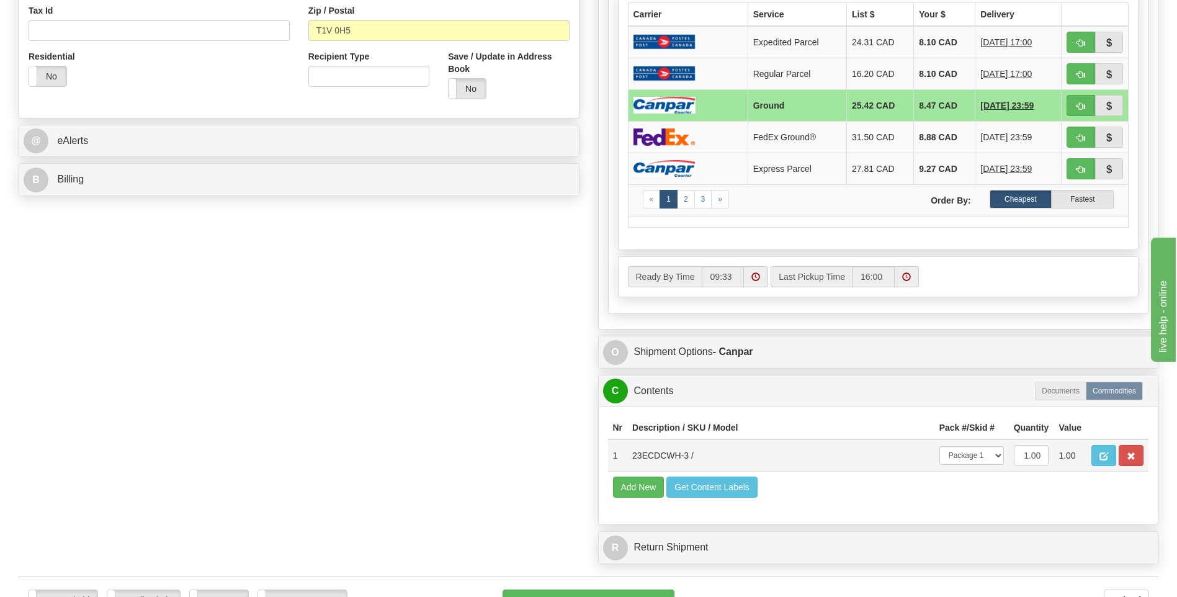
scroll to position [558, 0]
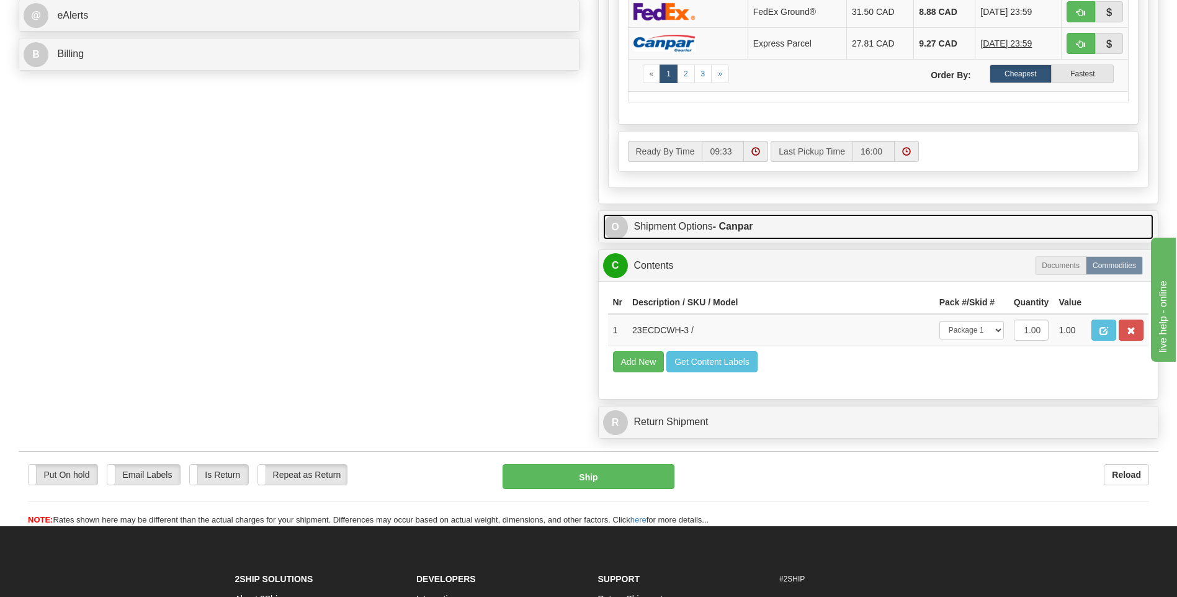
click at [658, 228] on link "O Shipment Options - Canpar" at bounding box center [878, 226] width 551 height 25
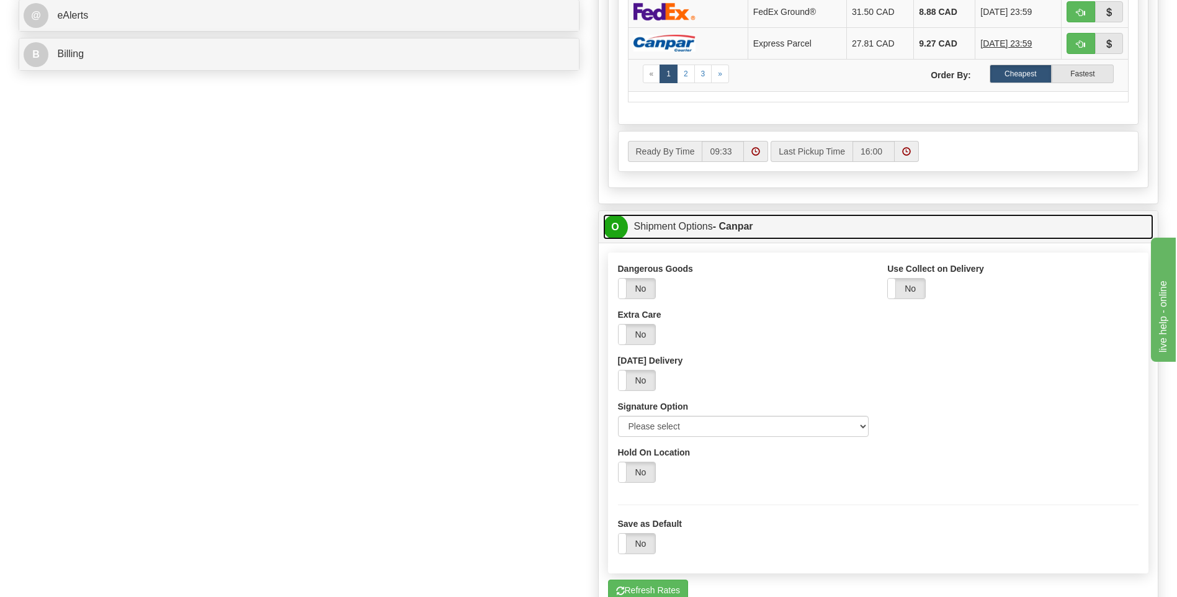
click at [677, 228] on link "O Shipment Options - Canpar" at bounding box center [878, 226] width 551 height 25
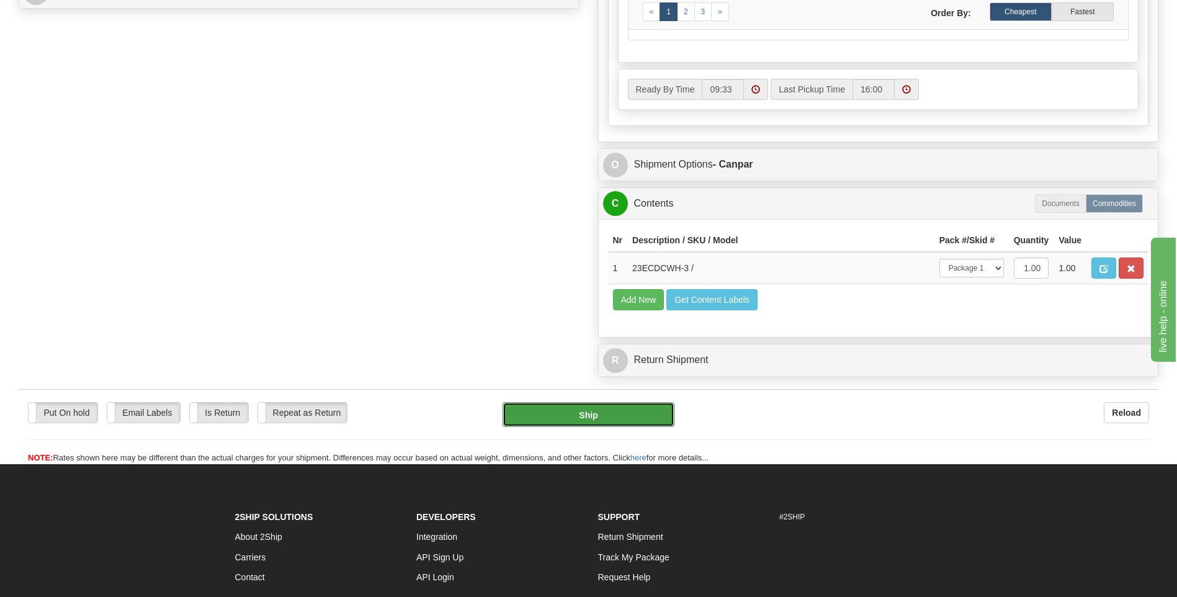
click at [631, 417] on button "Ship" at bounding box center [588, 414] width 171 height 25
type input "1"
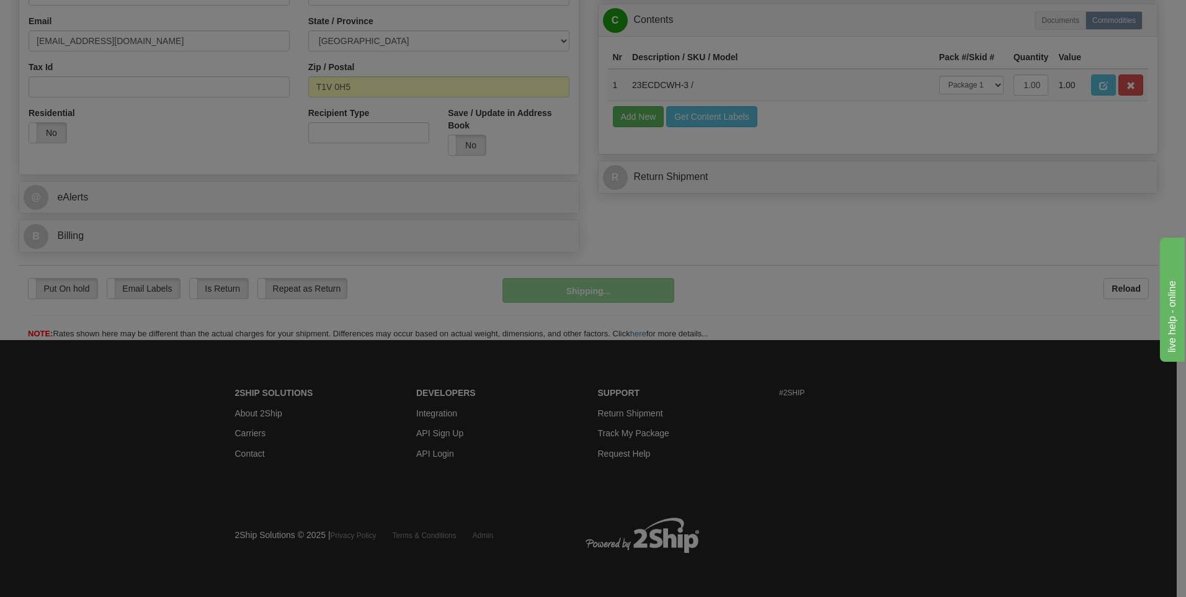
scroll to position [377, 0]
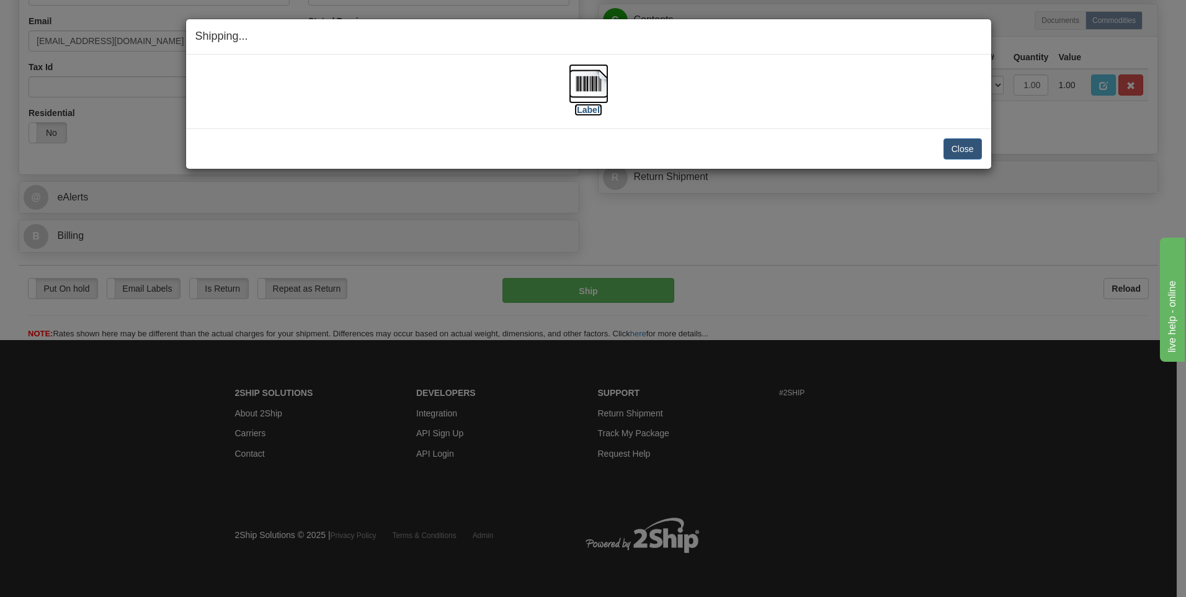
click at [594, 112] on label "[Label]" at bounding box center [588, 110] width 29 height 12
click at [965, 152] on button "Close" at bounding box center [963, 148] width 38 height 21
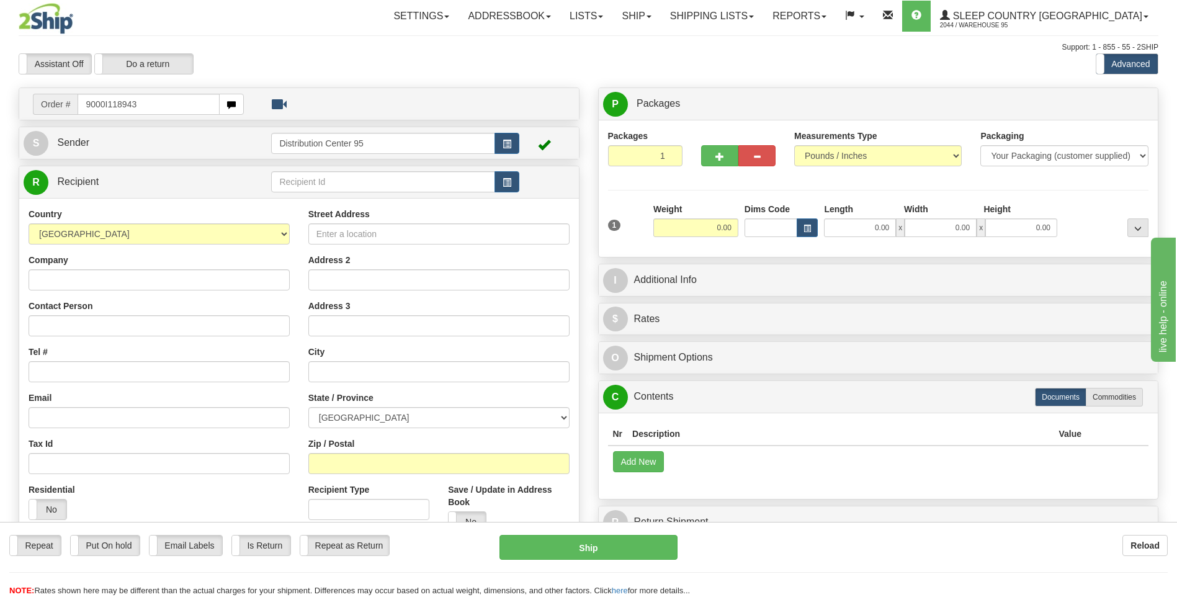
type input "9000I118943"
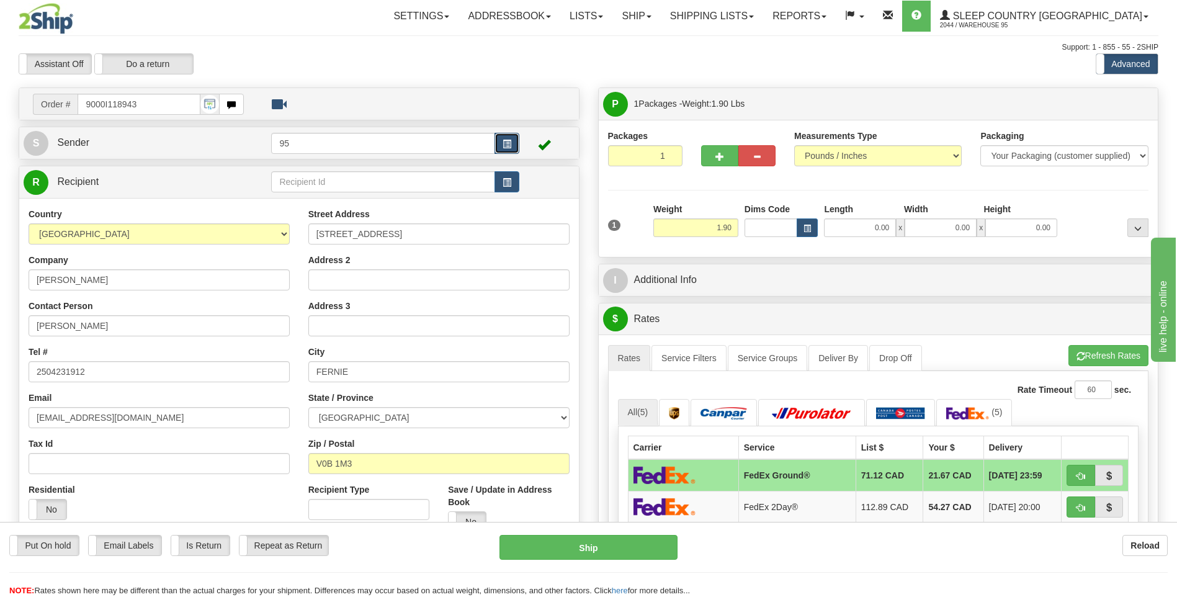
click at [513, 143] on button "button" at bounding box center [506, 143] width 25 height 21
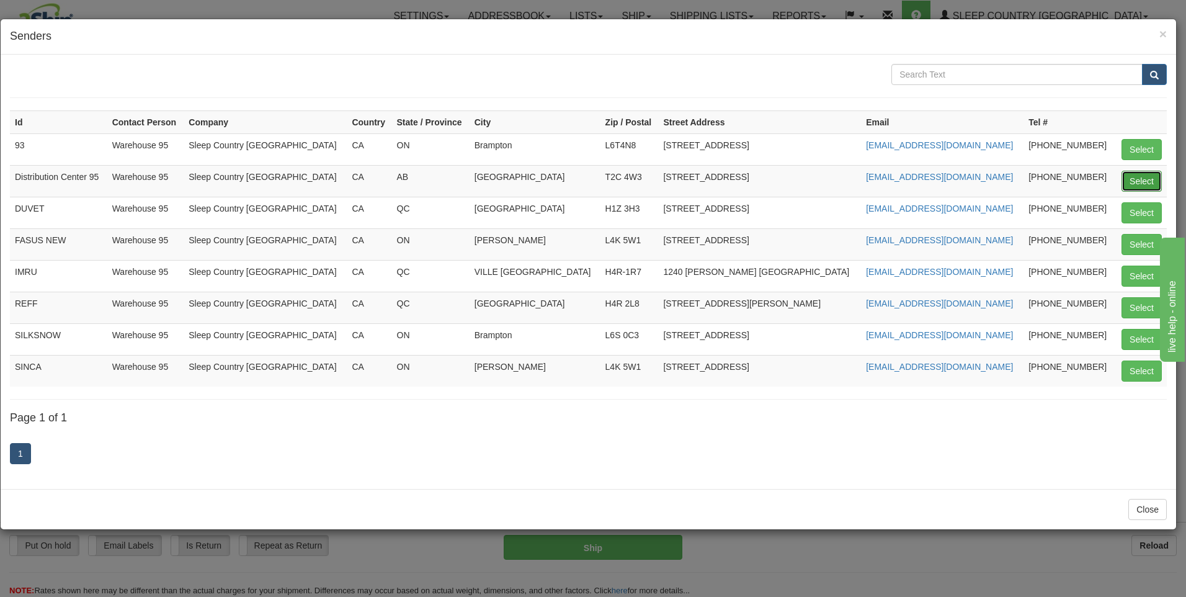
click at [1150, 185] on button "Select" at bounding box center [1142, 181] width 40 height 21
type input "Distribution Center 95"
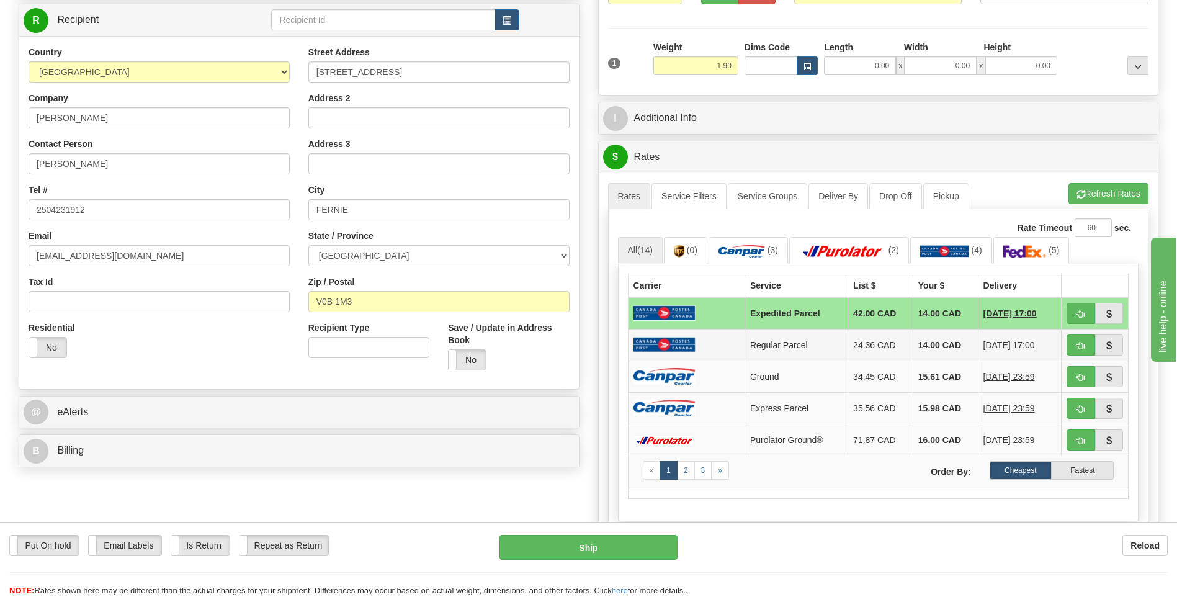
scroll to position [248, 0]
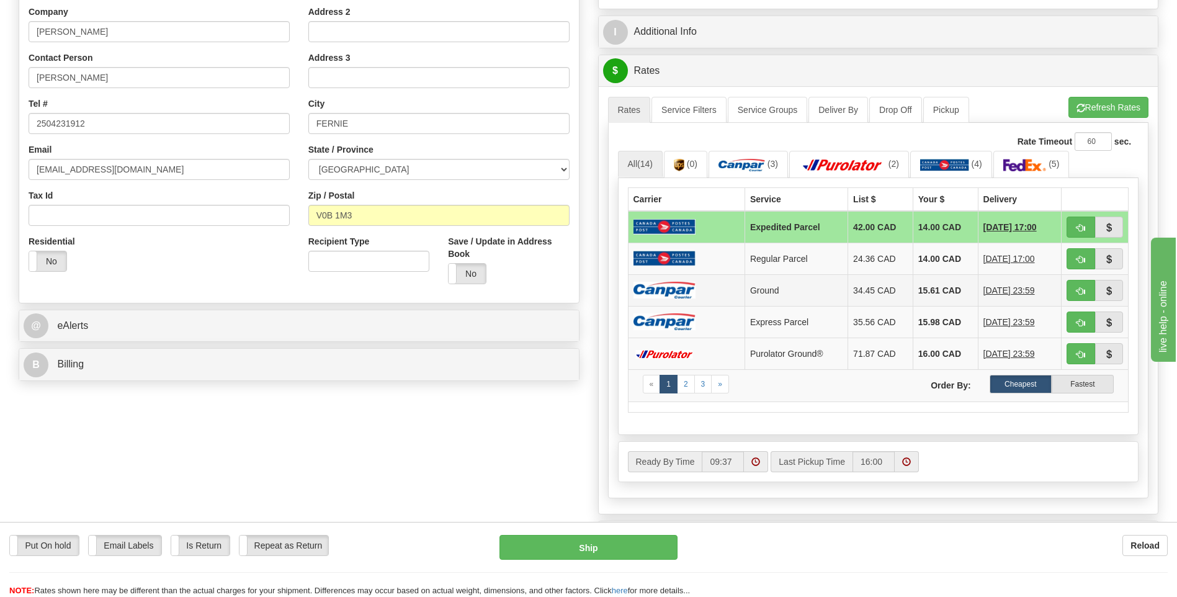
click at [782, 291] on td "Ground" at bounding box center [795, 290] width 103 height 32
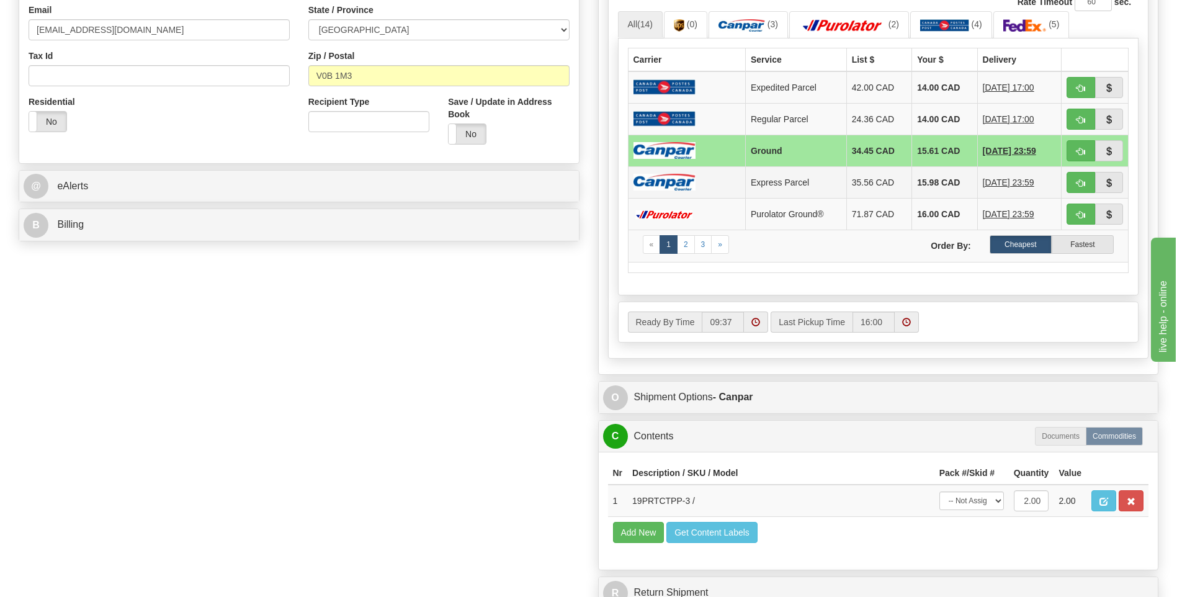
scroll to position [496, 0]
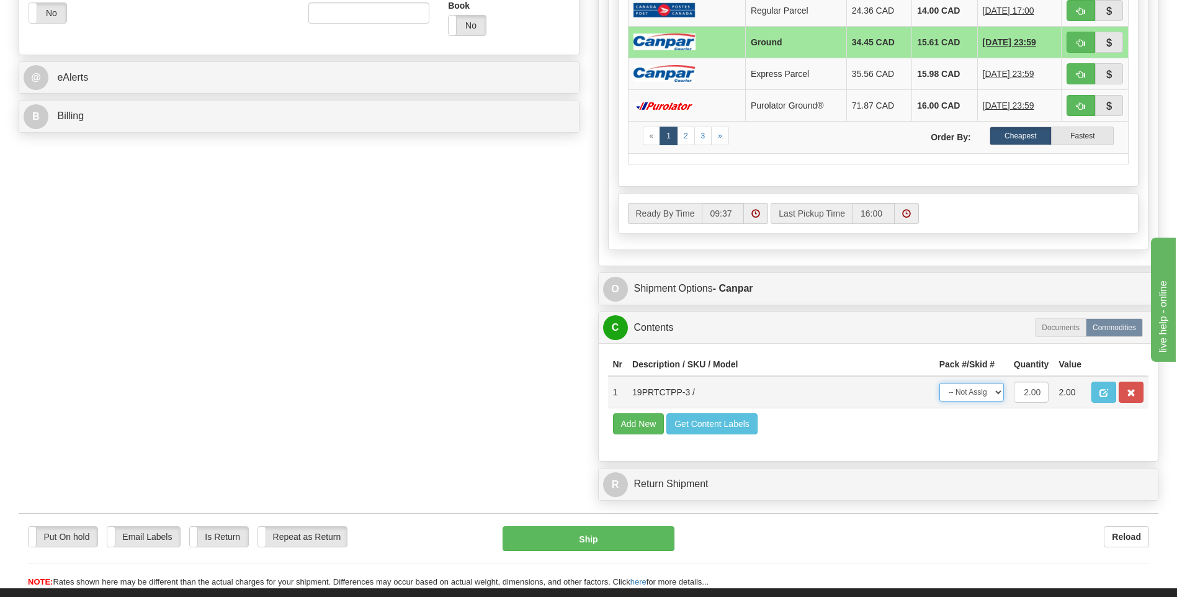
drag, startPoint x: 960, startPoint y: 394, endPoint x: 964, endPoint y: 403, distance: 9.4
click at [960, 394] on select "-- Not Assigned -- Package 1" at bounding box center [971, 392] width 65 height 19
select select "0"
click at [939, 383] on select "-- Not Assigned -- Package 1" at bounding box center [971, 392] width 65 height 19
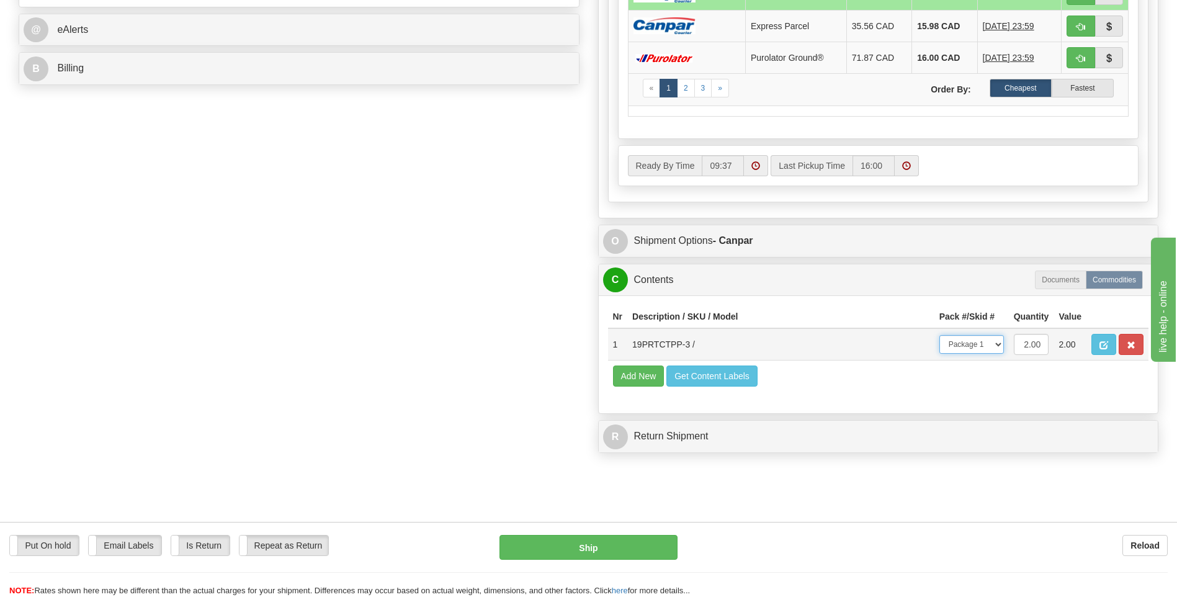
scroll to position [620, 0]
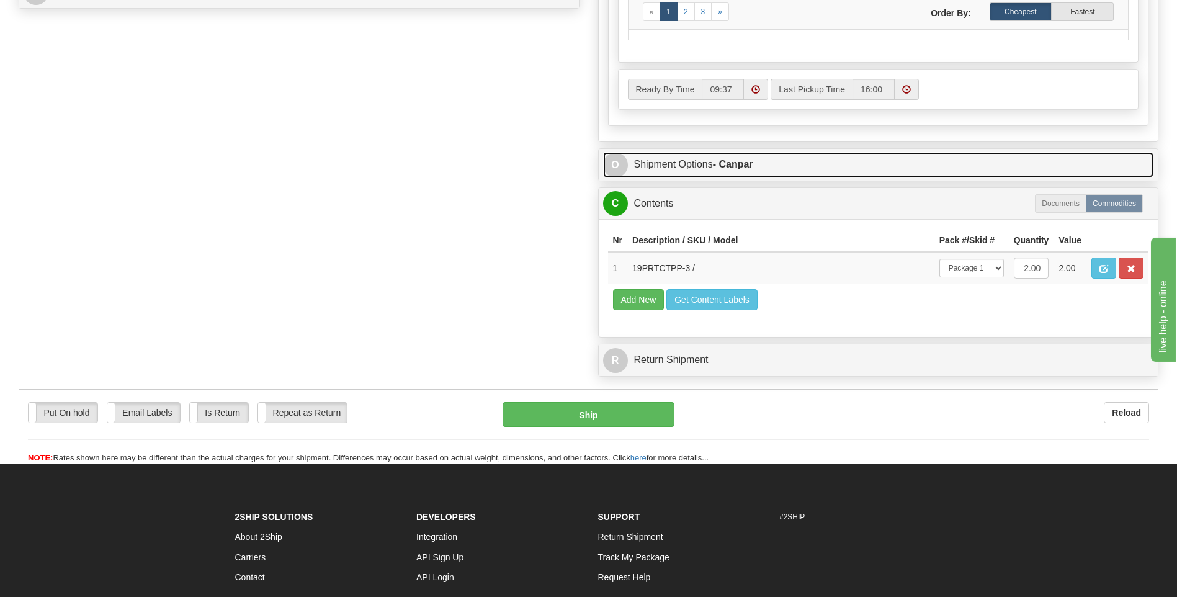
click at [691, 163] on link "O Shipment Options - Canpar" at bounding box center [878, 164] width 551 height 25
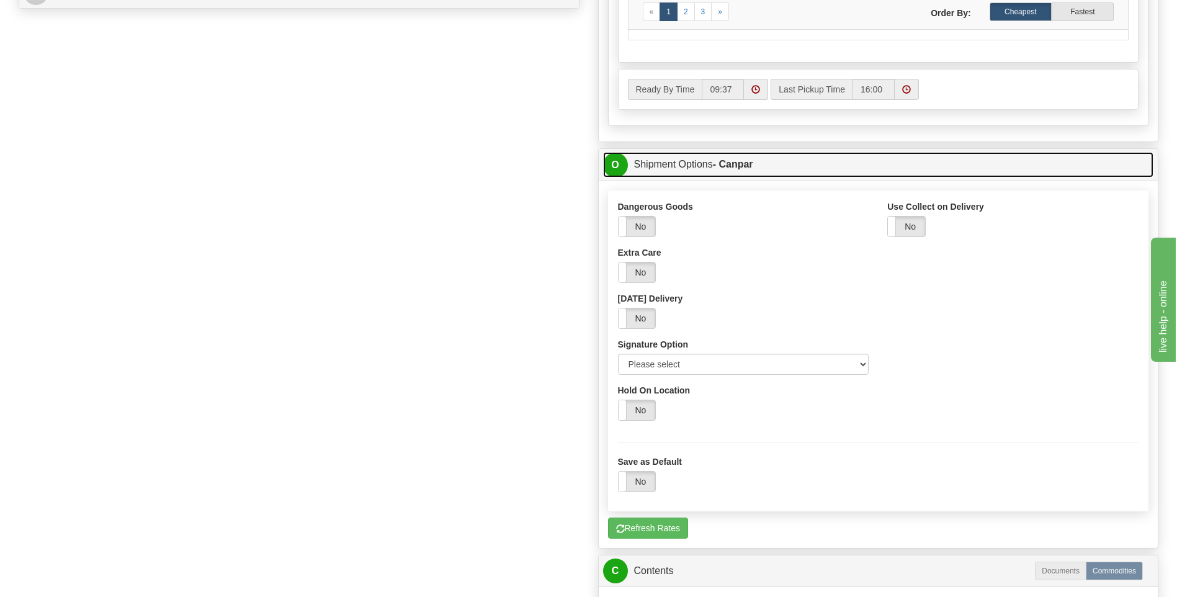
click at [705, 166] on link "O Shipment Options - Canpar" at bounding box center [878, 164] width 551 height 25
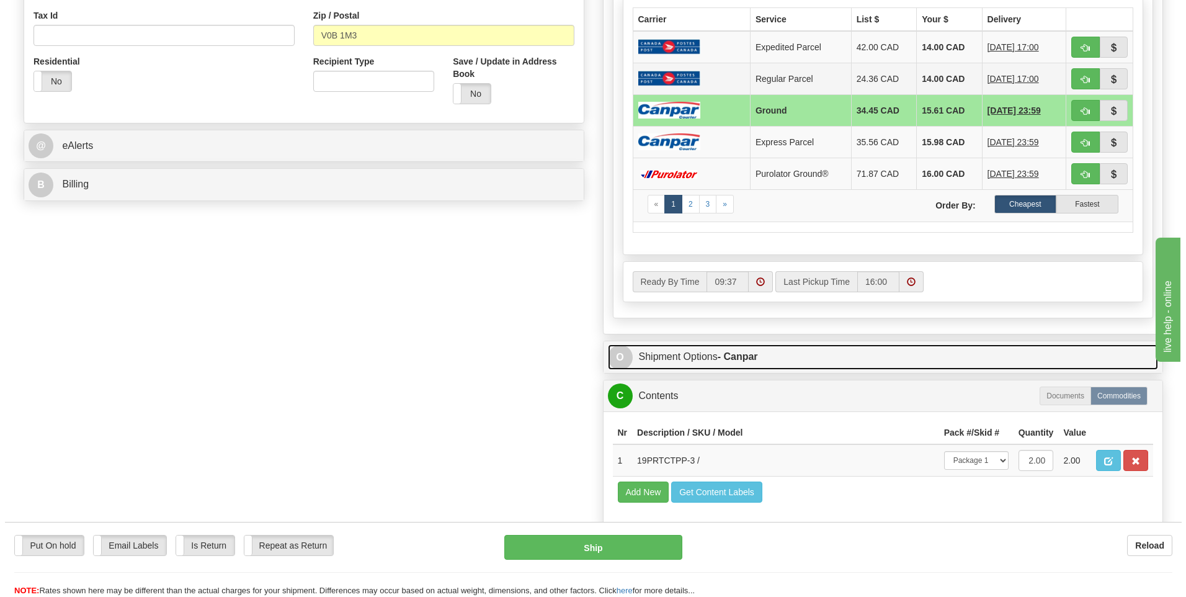
scroll to position [496, 0]
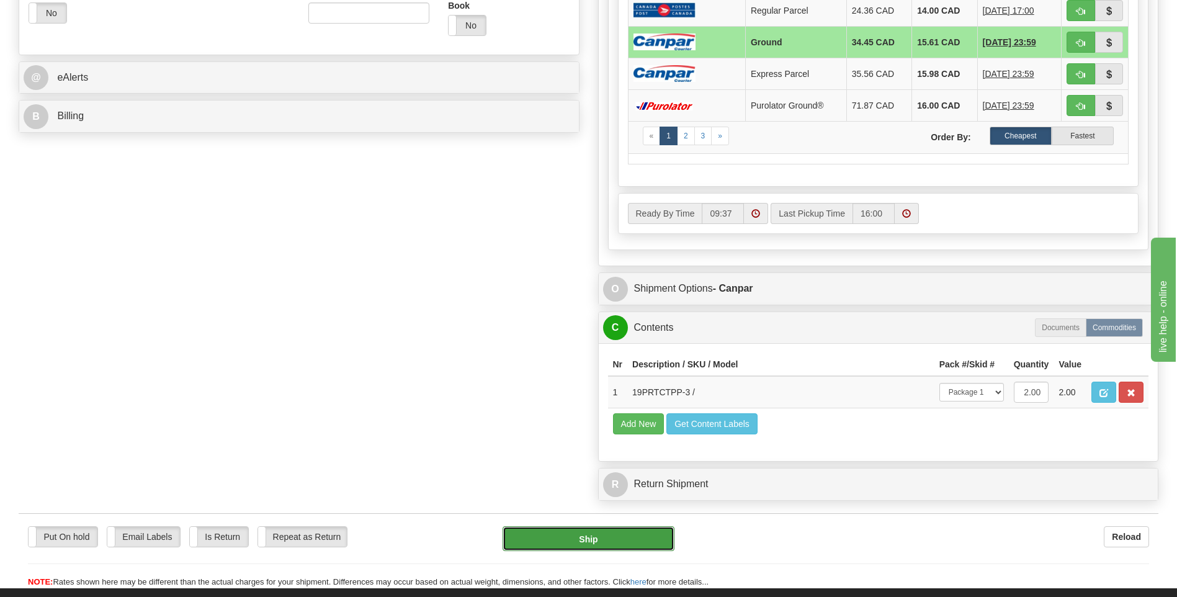
click at [616, 540] on button "Ship" at bounding box center [588, 538] width 171 height 25
type input "1"
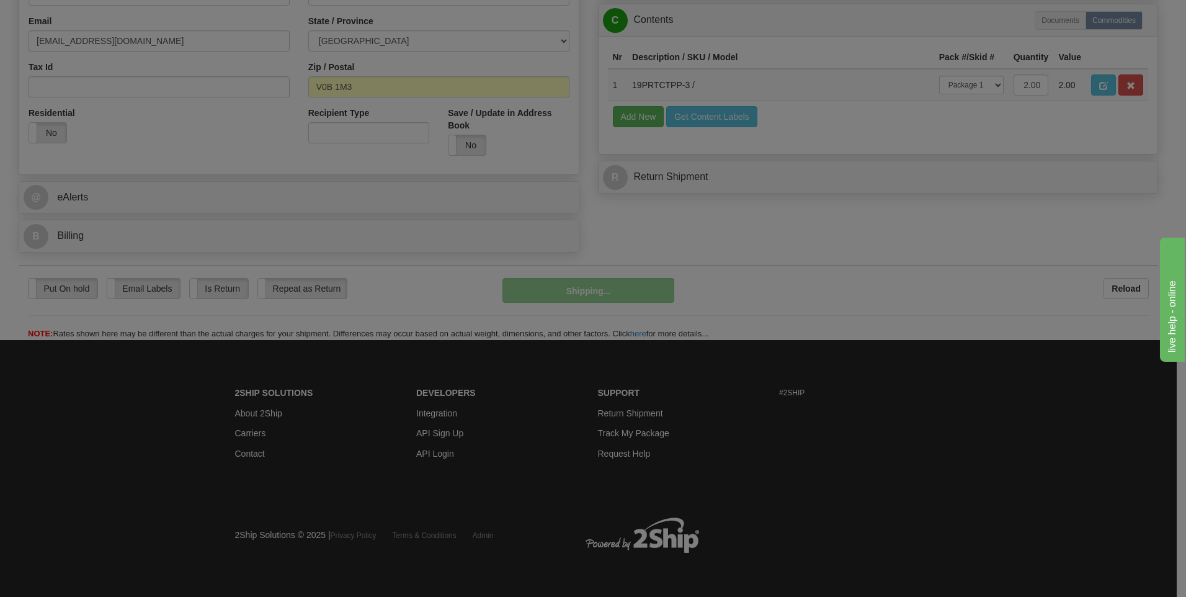
scroll to position [377, 0]
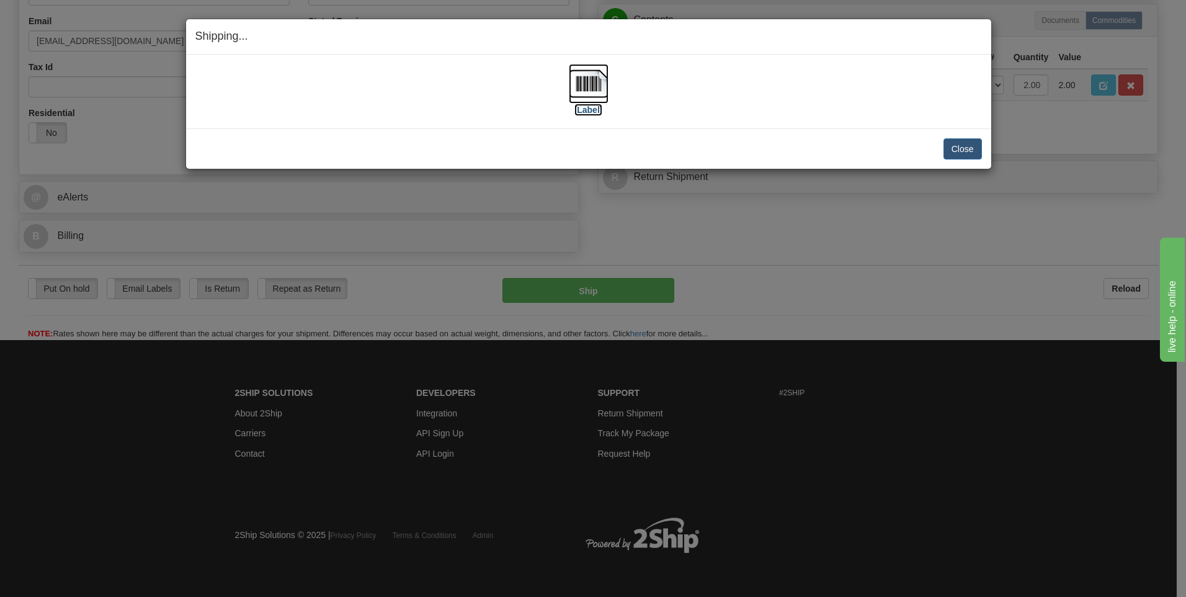
click at [590, 112] on label "[Label]" at bounding box center [588, 110] width 29 height 12
click at [971, 158] on button "Close" at bounding box center [963, 148] width 38 height 21
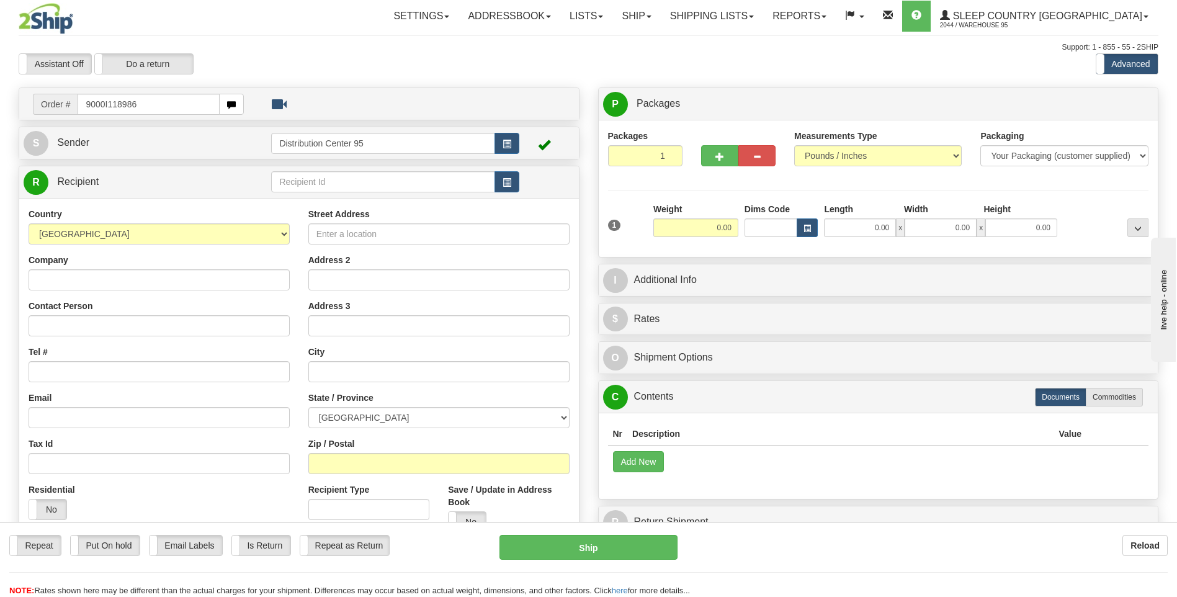
type input "9000I118986"
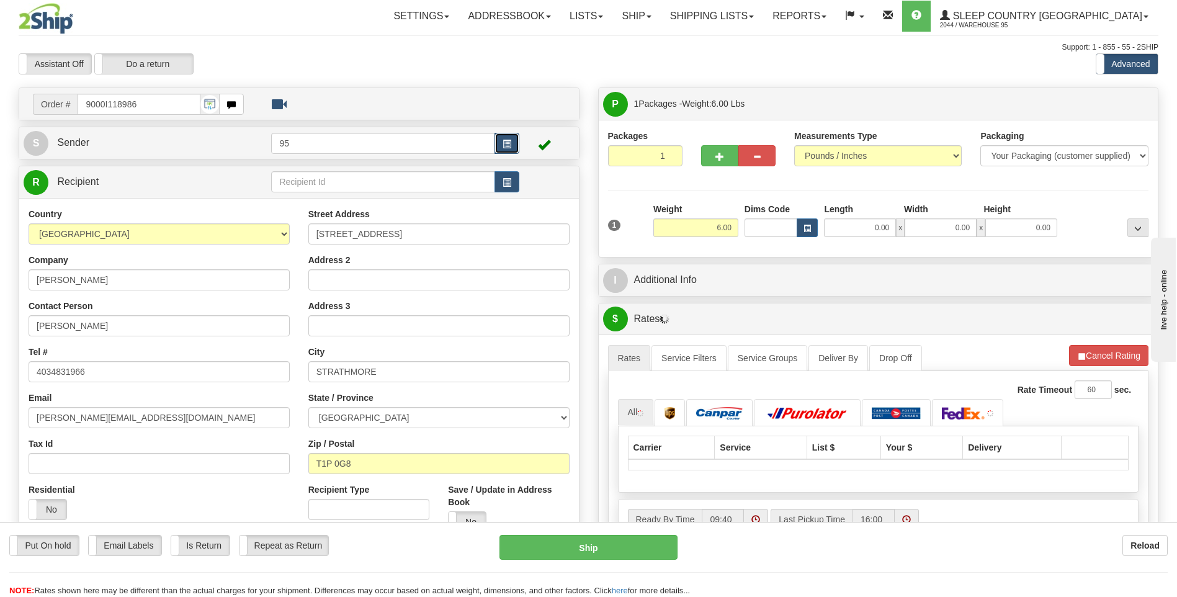
click at [510, 142] on span "button" at bounding box center [507, 144] width 9 height 8
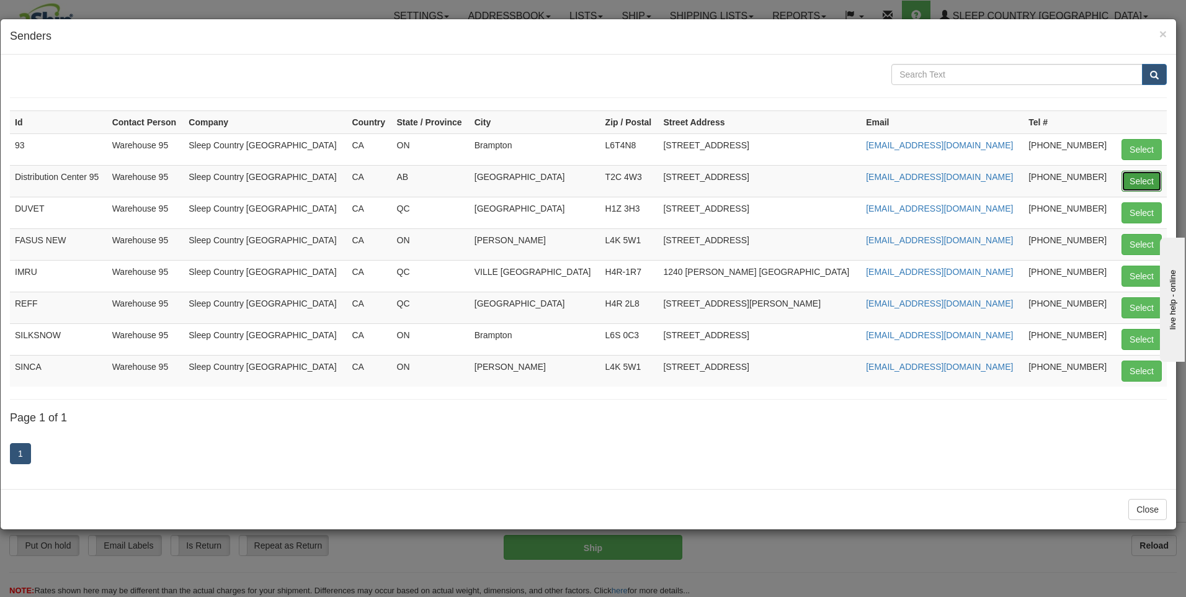
click at [1143, 179] on button "Select" at bounding box center [1142, 181] width 40 height 21
type input "Distribution Center 95"
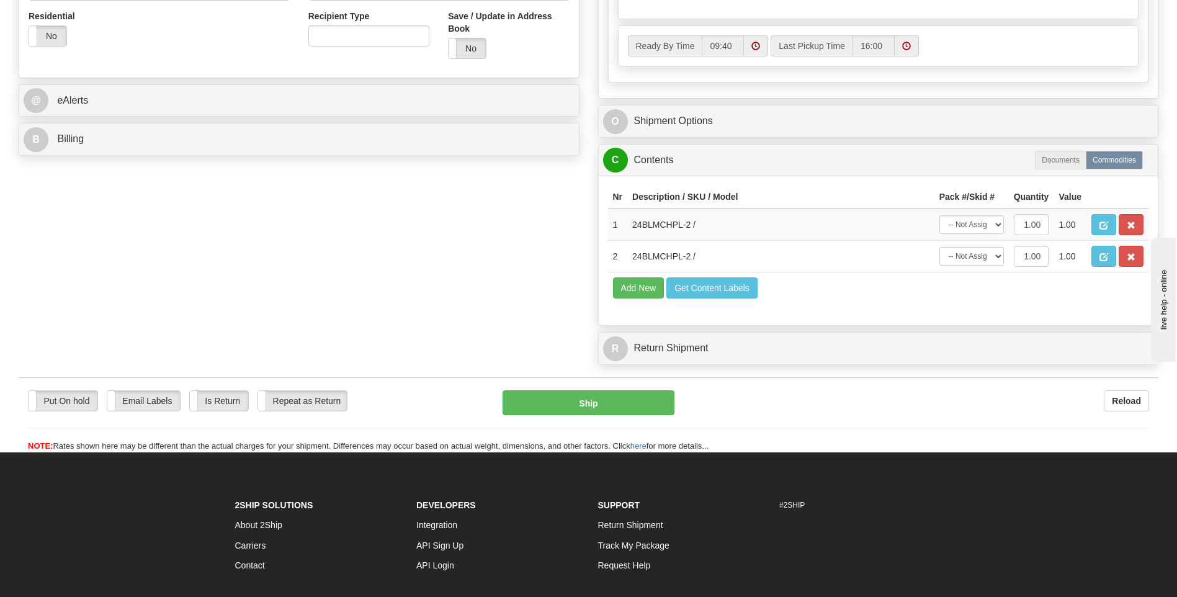
scroll to position [496, 0]
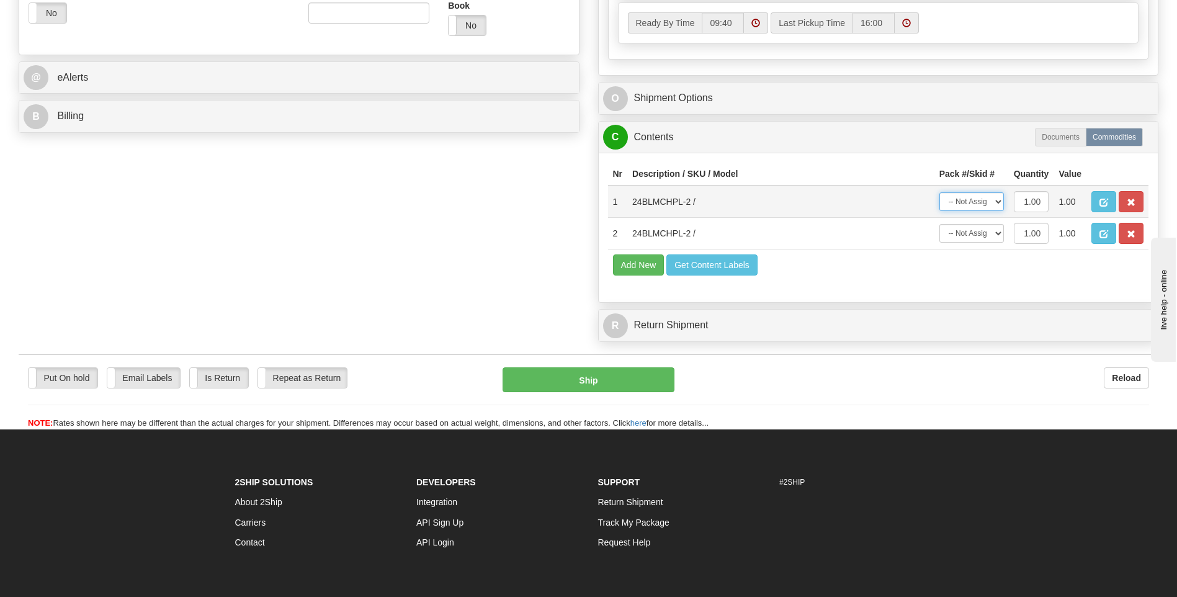
click at [961, 202] on select "-- Not Assigned -- Package 1" at bounding box center [971, 201] width 65 height 19
select select "0"
click at [939, 192] on select "-- Not Assigned -- Package 1" at bounding box center [971, 201] width 65 height 19
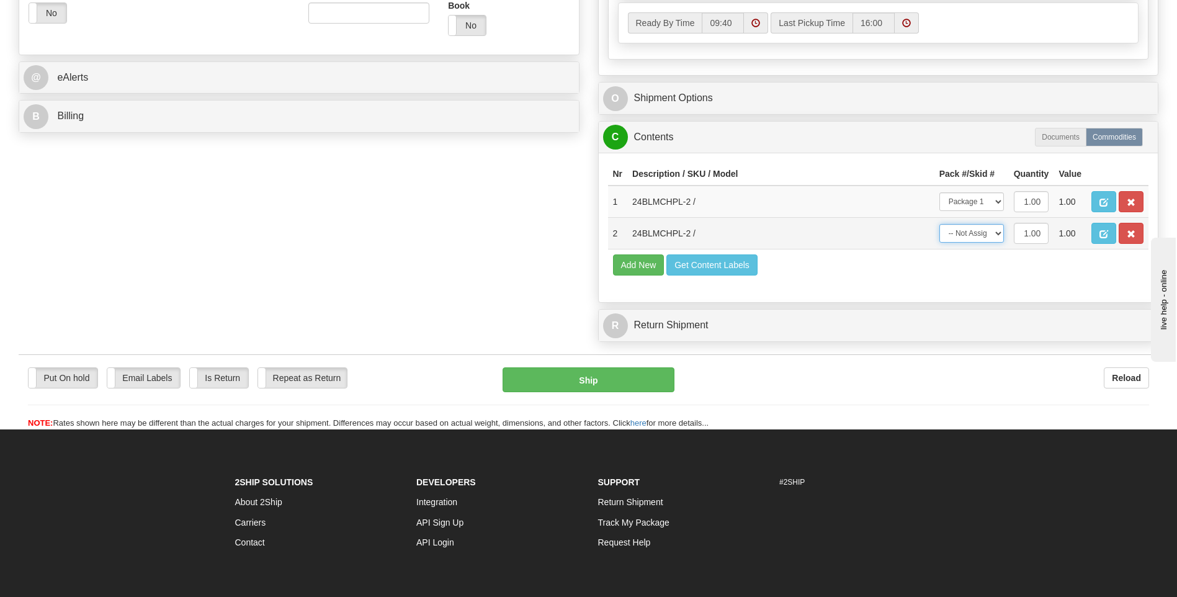
click at [967, 239] on select "-- Not Assigned -- Package 1" at bounding box center [971, 233] width 65 height 19
select select "0"
click at [939, 224] on select "-- Not Assigned -- Package 1" at bounding box center [971, 233] width 65 height 19
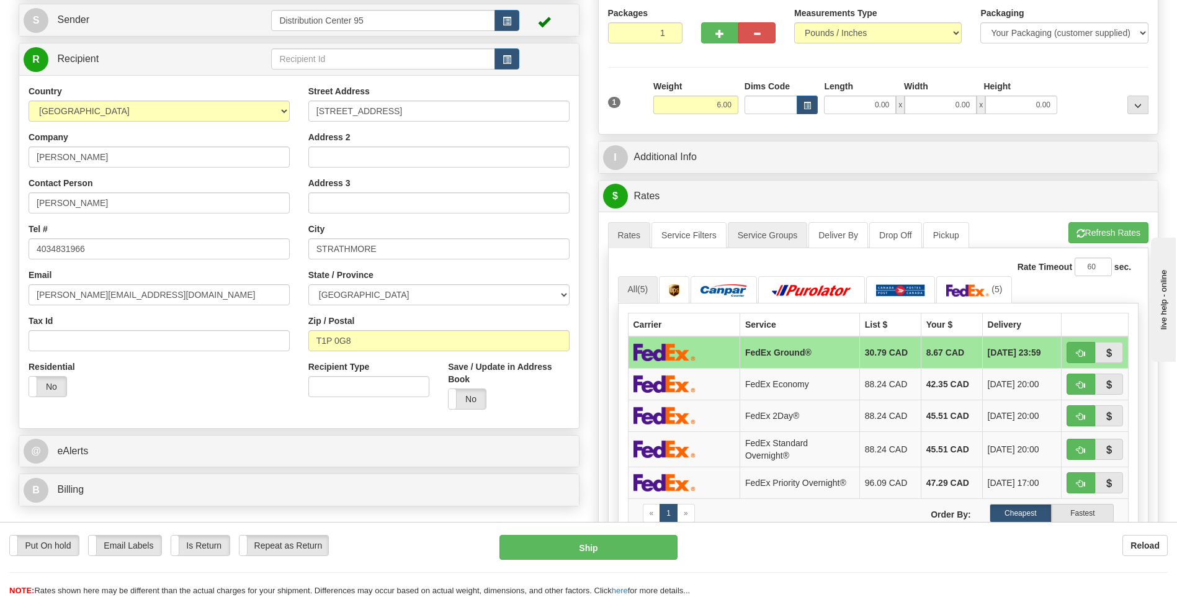
scroll to position [124, 0]
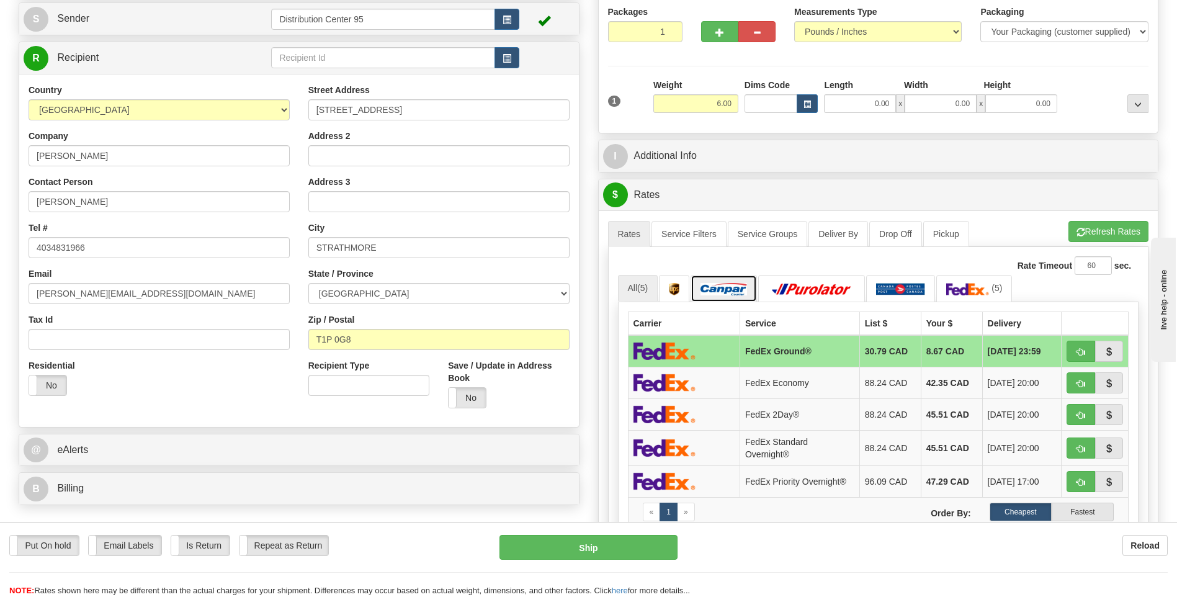
click at [731, 287] on img at bounding box center [723, 289] width 47 height 12
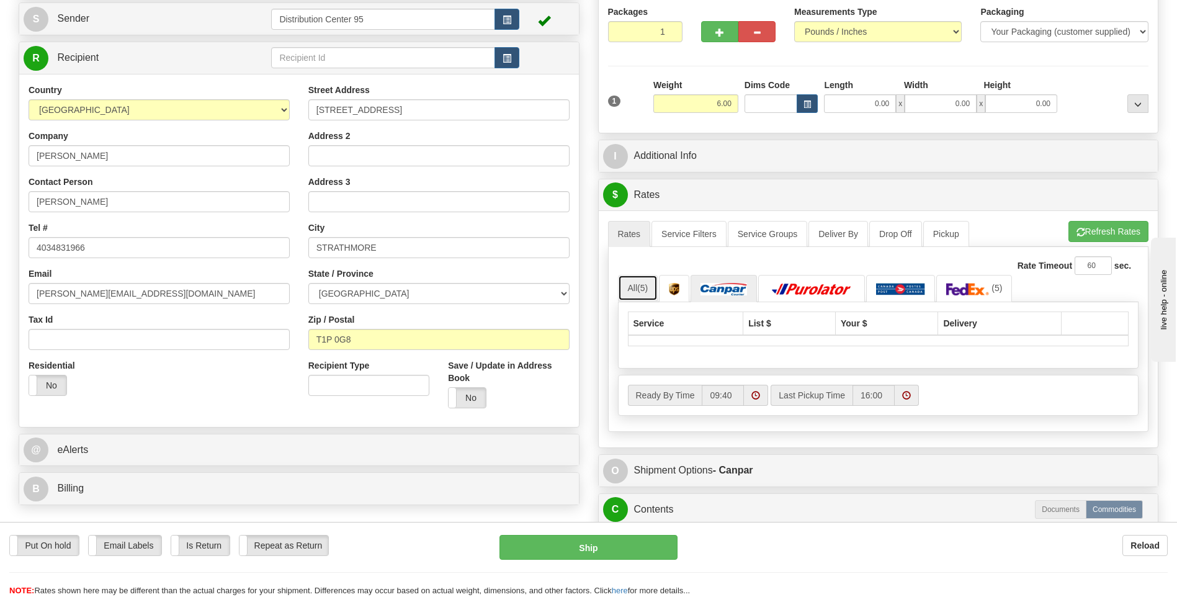
click at [635, 288] on link "All (5)" at bounding box center [638, 288] width 40 height 26
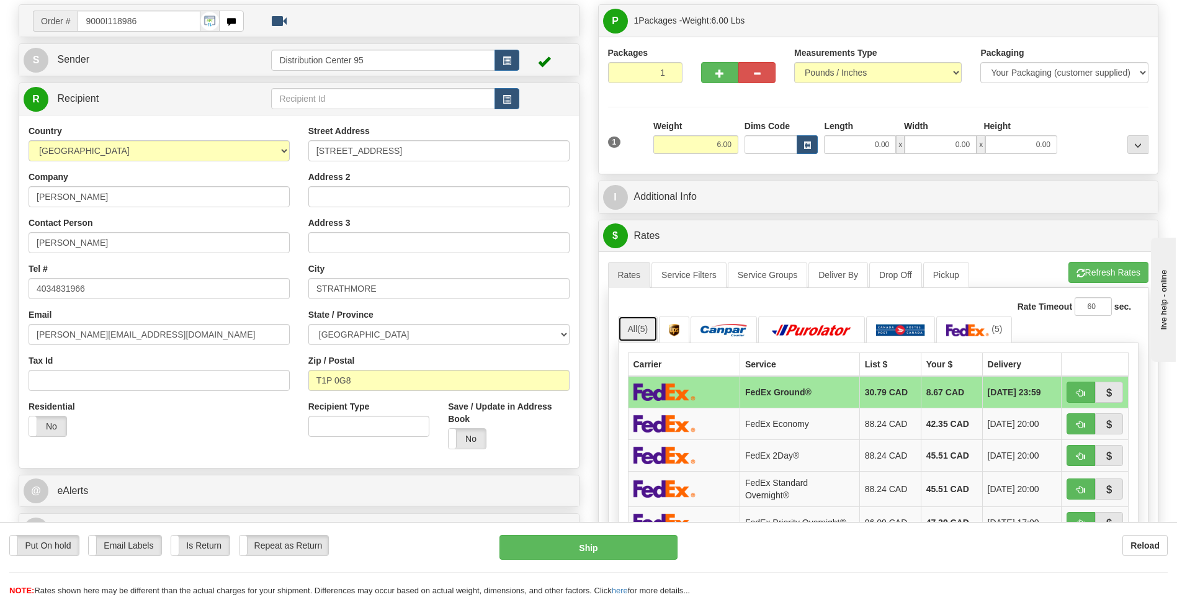
scroll to position [62, 0]
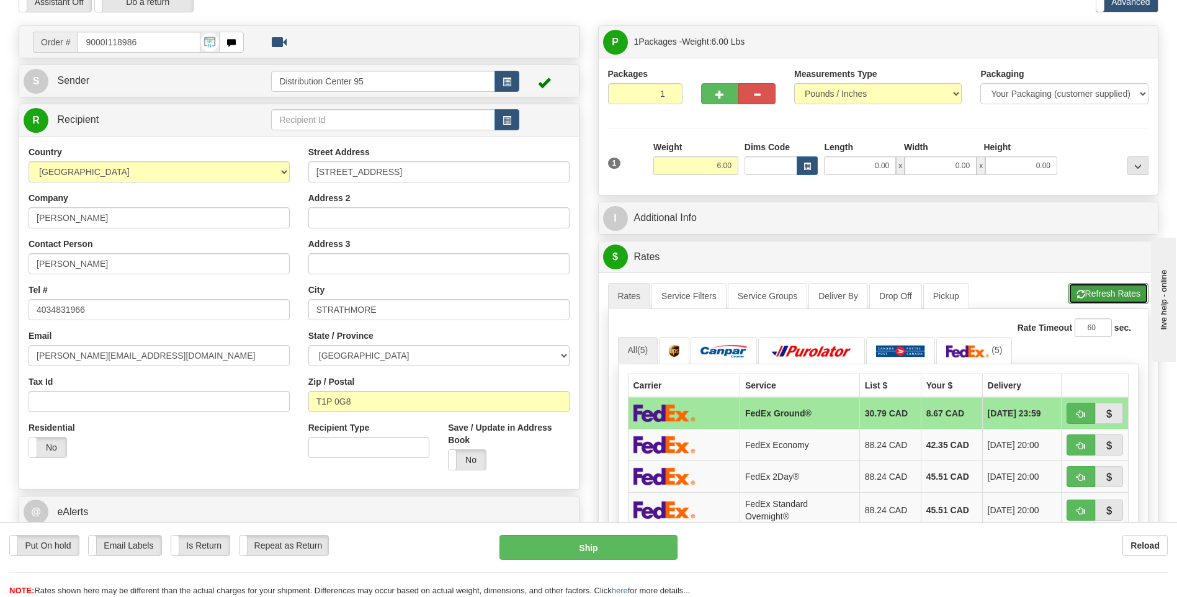
click at [1130, 288] on button "Refresh Rates" at bounding box center [1108, 293] width 80 height 21
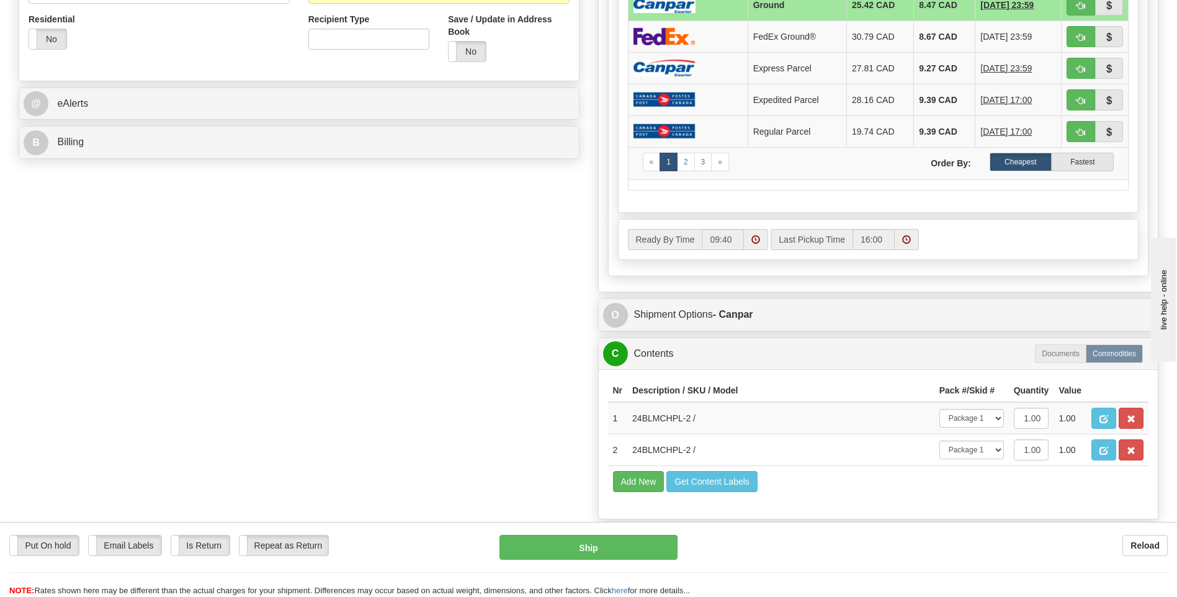
scroll to position [496, 0]
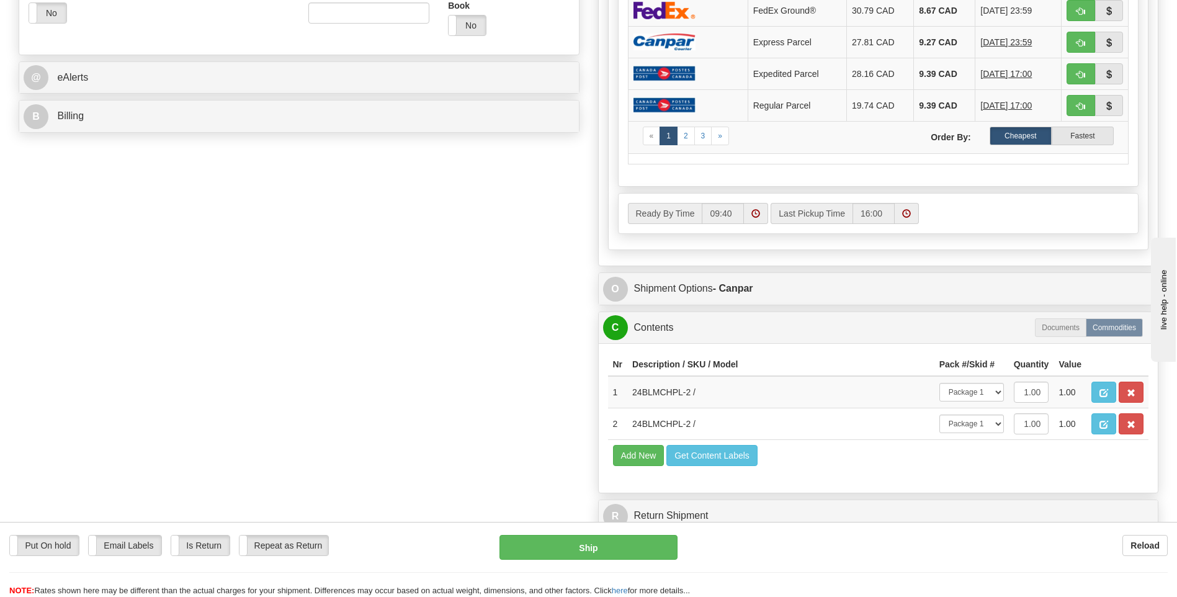
drag, startPoint x: 759, startPoint y: 250, endPoint x: 532, endPoint y: 292, distance: 231.0
click at [532, 292] on div "Order # 9000I118986 S Sender" at bounding box center [588, 64] width 1158 height 947
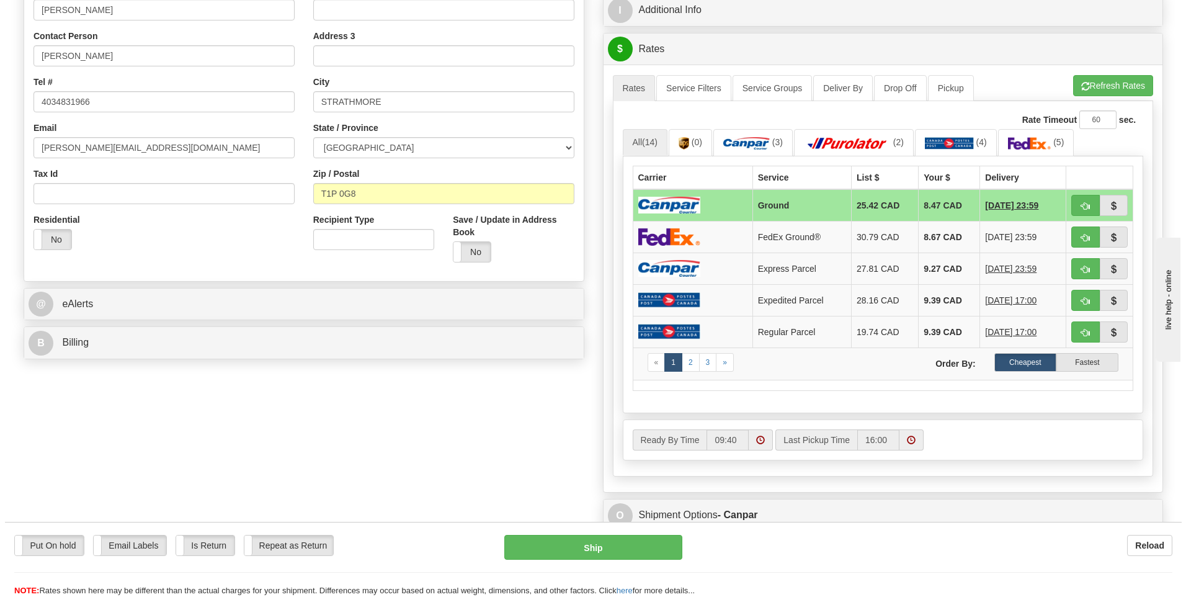
scroll to position [248, 0]
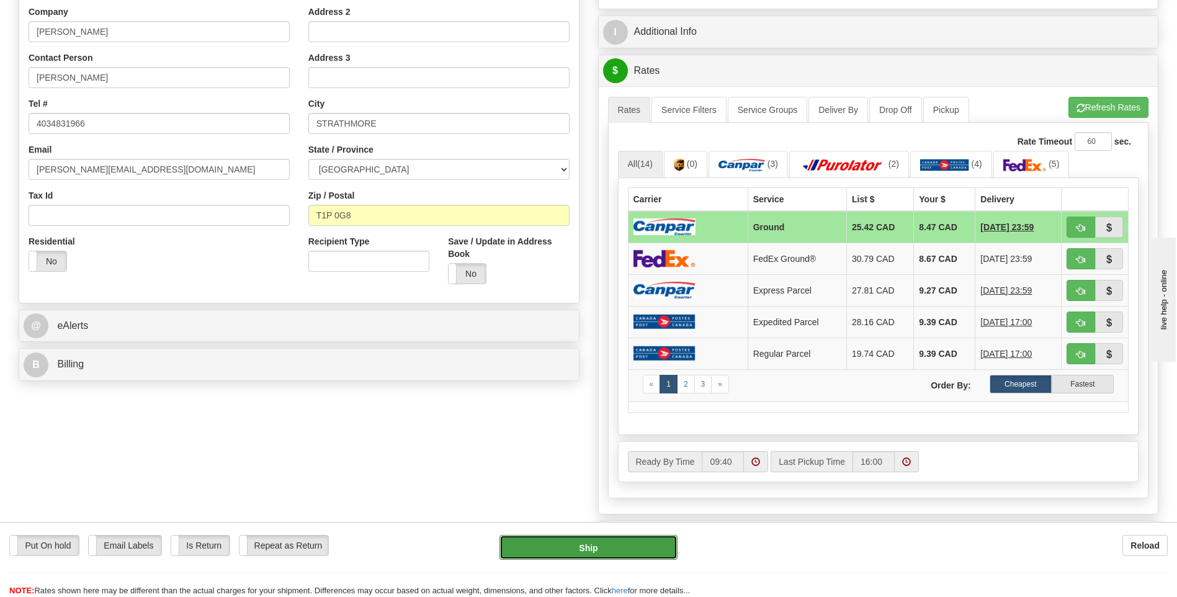
click at [625, 543] on button "Ship" at bounding box center [587, 547] width 177 height 25
type input "1"
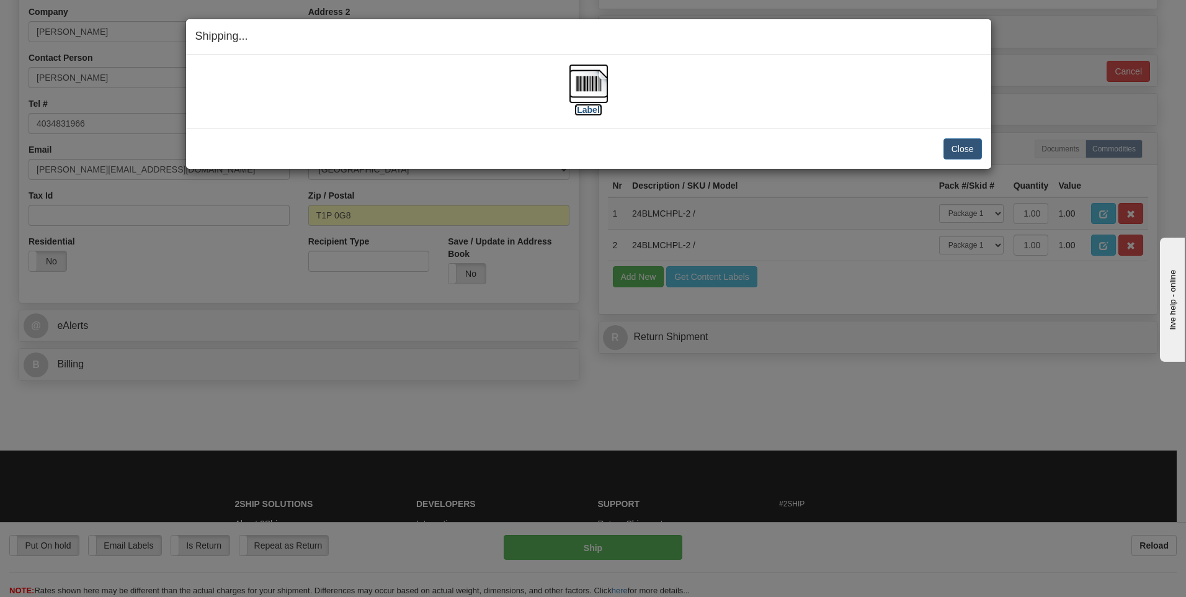
click at [589, 109] on label "[Label]" at bounding box center [588, 110] width 29 height 12
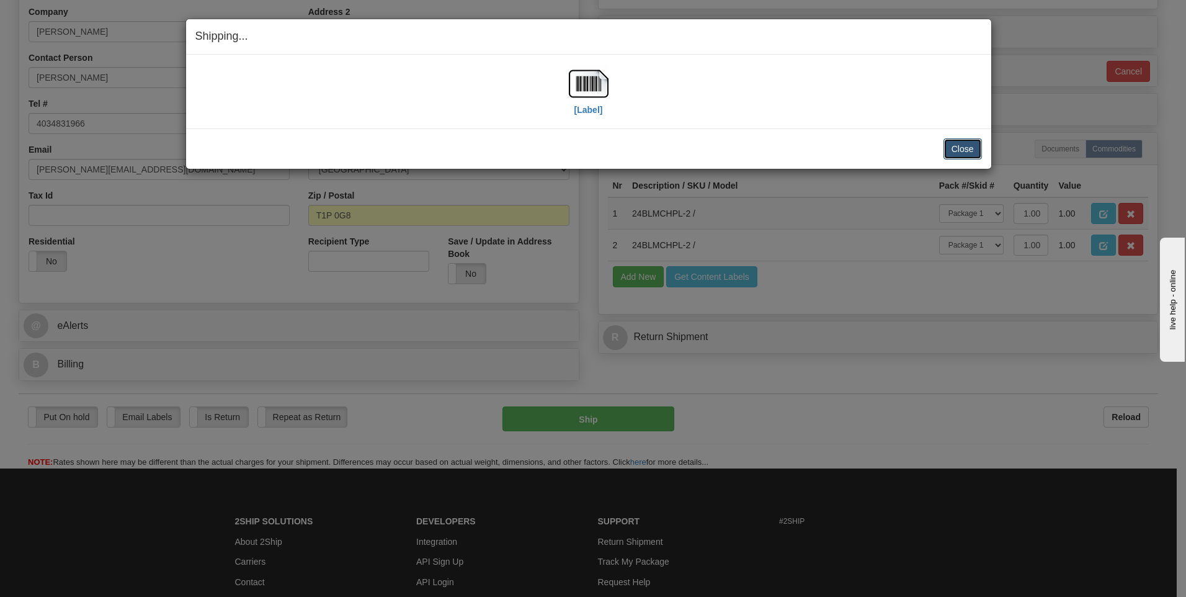
click at [957, 148] on button "Close" at bounding box center [963, 148] width 38 height 21
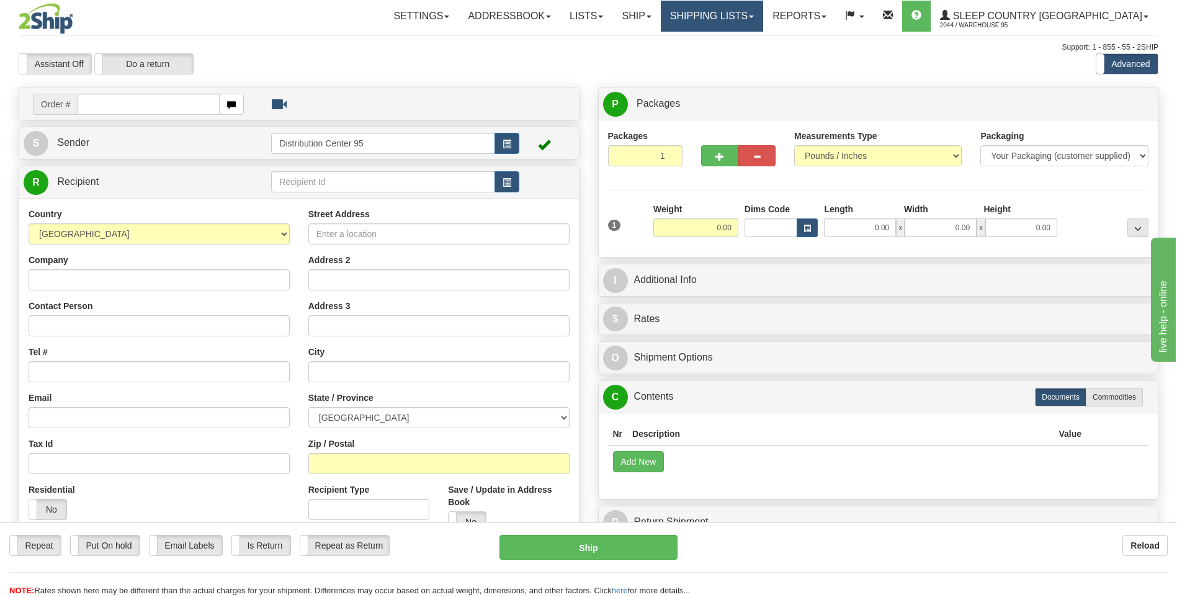
click at [762, 23] on link "Shipping lists" at bounding box center [712, 16] width 102 height 31
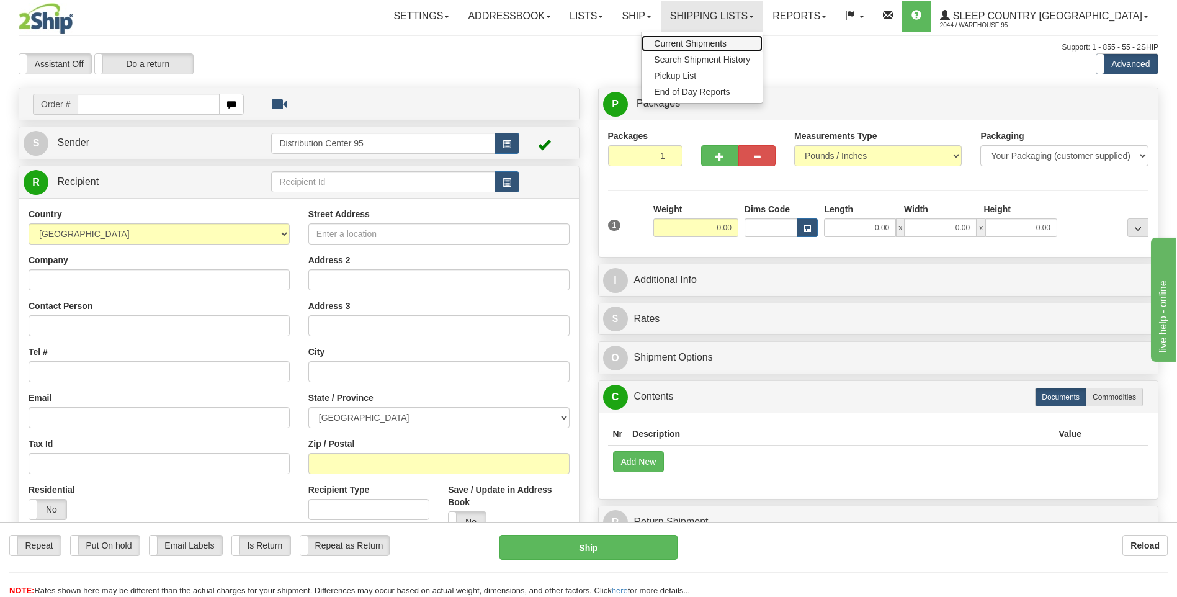
click at [726, 42] on span "Current Shipments" at bounding box center [690, 43] width 73 height 10
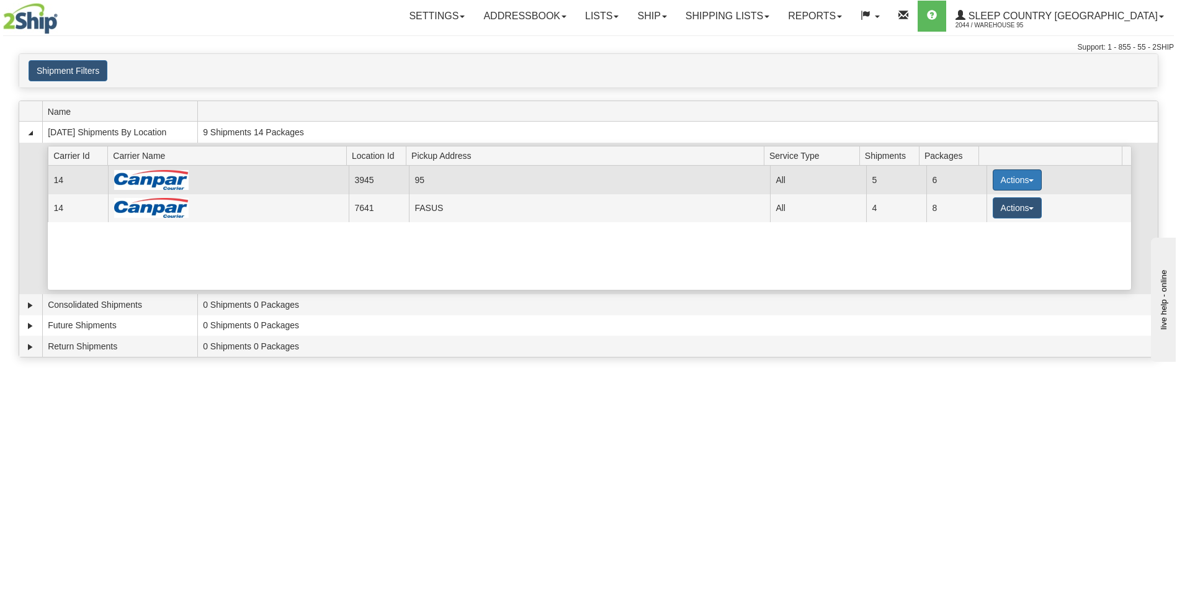
click at [1004, 179] on button "Actions" at bounding box center [1018, 179] width 50 height 21
click at [968, 219] on span "Close" at bounding box center [968, 219] width 29 height 9
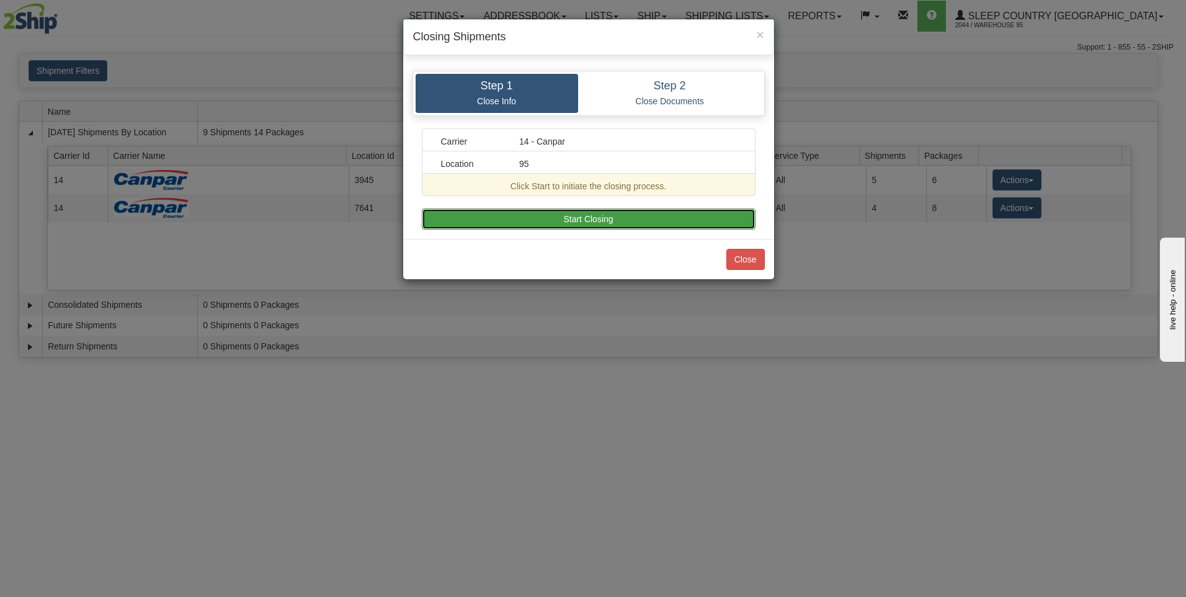
click at [503, 213] on button "Start Closing" at bounding box center [589, 218] width 334 height 21
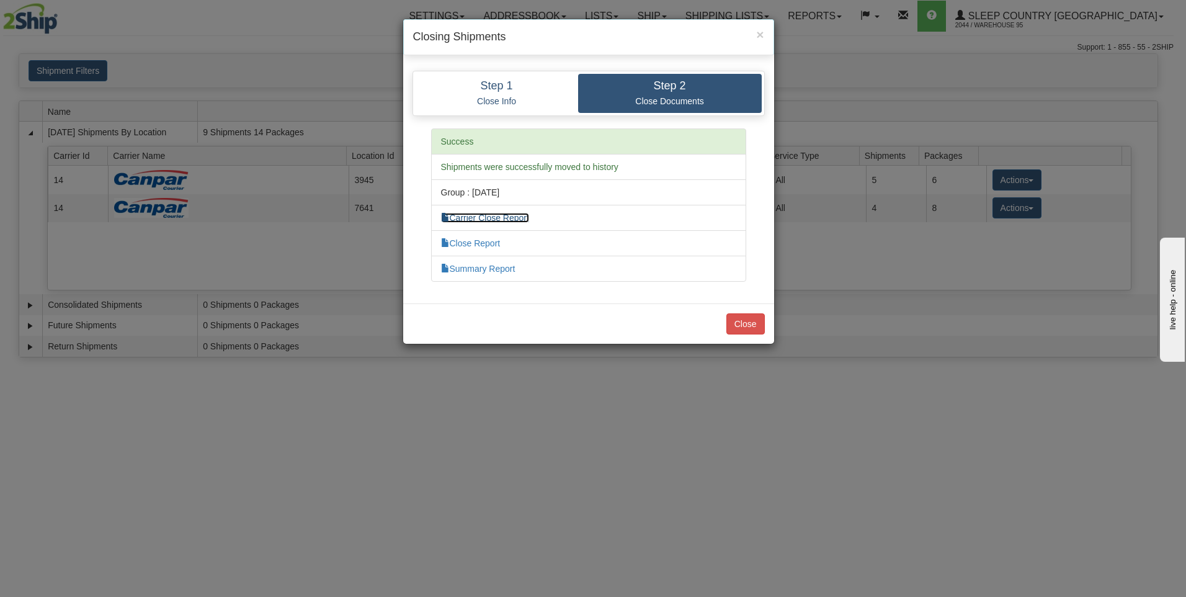
click at [474, 217] on link "Carrier Close Report" at bounding box center [485, 218] width 88 height 10
click at [483, 269] on link "Summary Report" at bounding box center [478, 269] width 74 height 10
click at [753, 322] on button "Close" at bounding box center [745, 323] width 38 height 21
